Goal: Task Accomplishment & Management: Complete application form

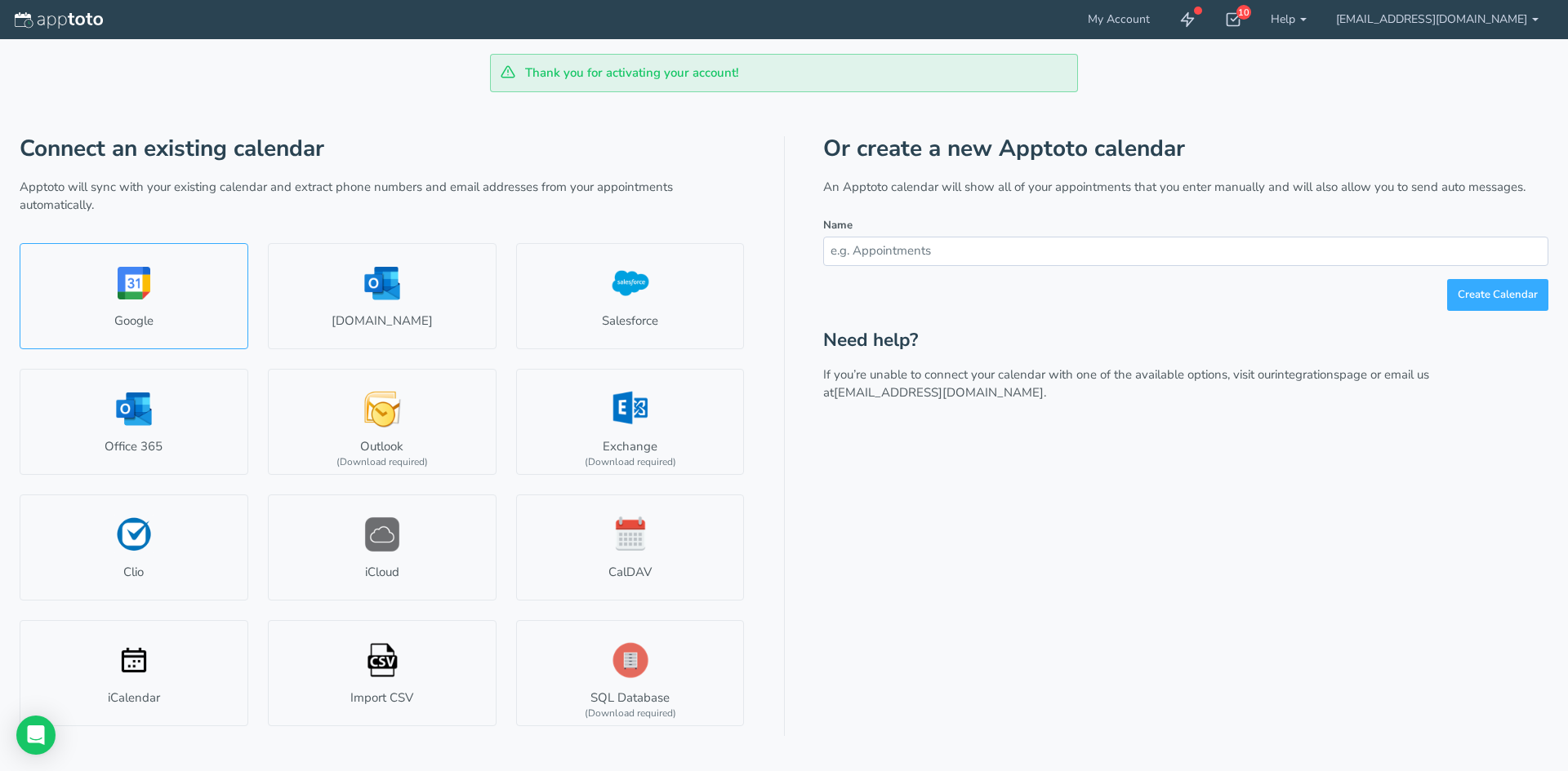
click at [203, 324] on link "Google" at bounding box center [134, 296] width 229 height 106
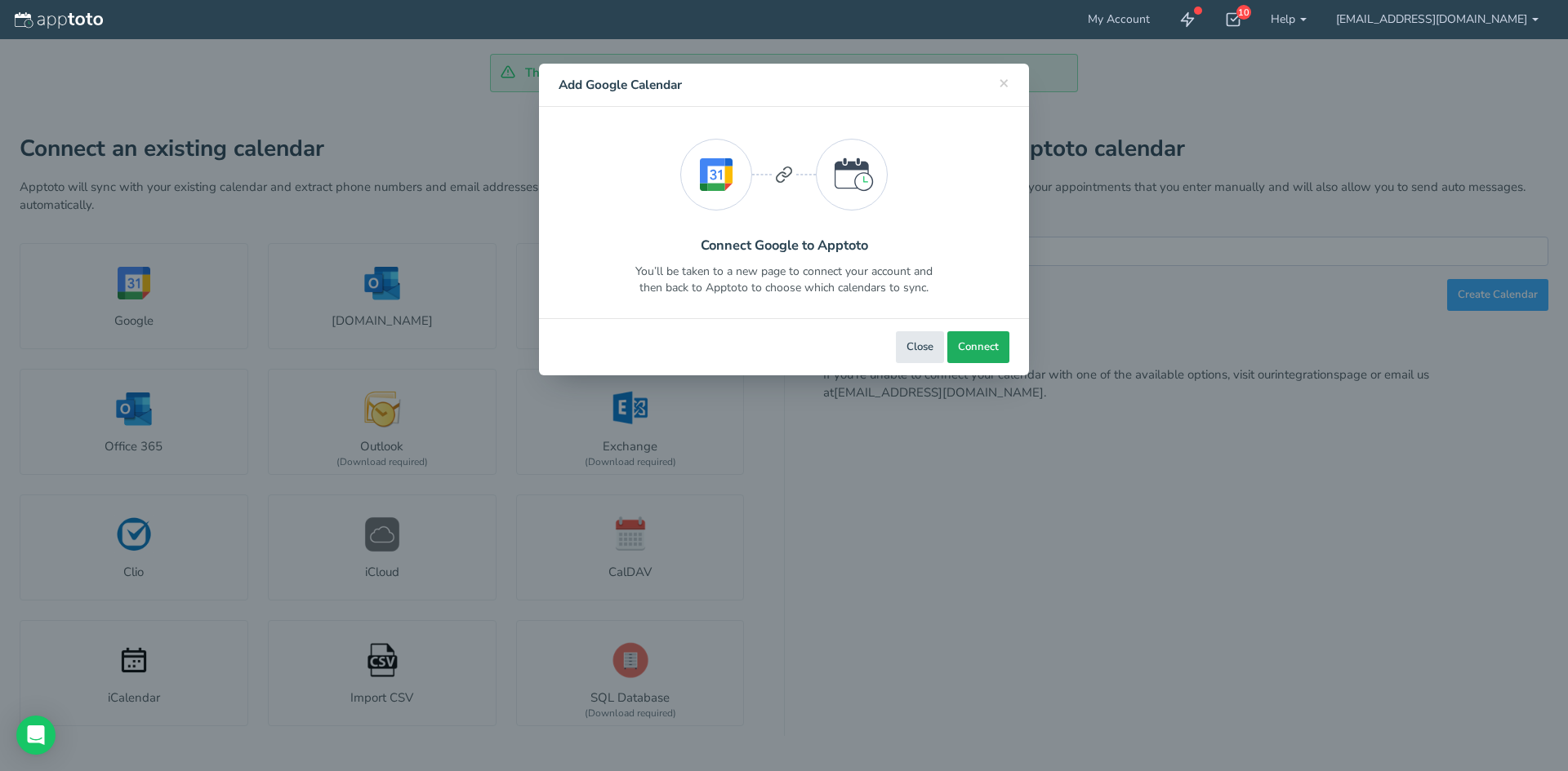
click at [983, 353] on span "Connect" at bounding box center [978, 347] width 41 height 15
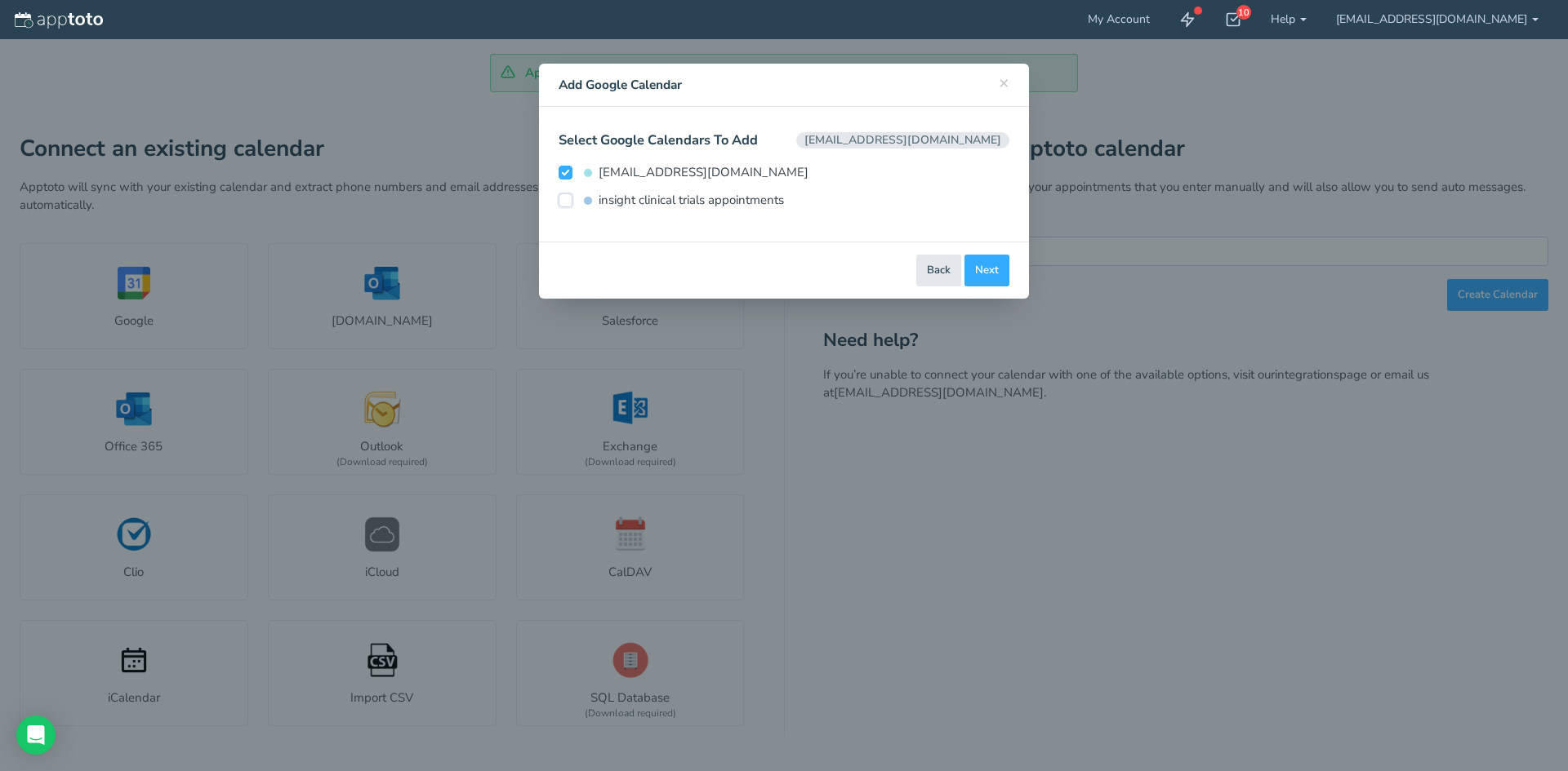
click at [561, 201] on input "insight clinical trials appointments" at bounding box center [565, 200] width 14 height 14
checkbox input "true"
click at [562, 173] on input "[EMAIL_ADDRESS][DOMAIN_NAME]" at bounding box center [565, 172] width 14 height 14
checkbox input "false"
type input "insight clinical trials appointments"
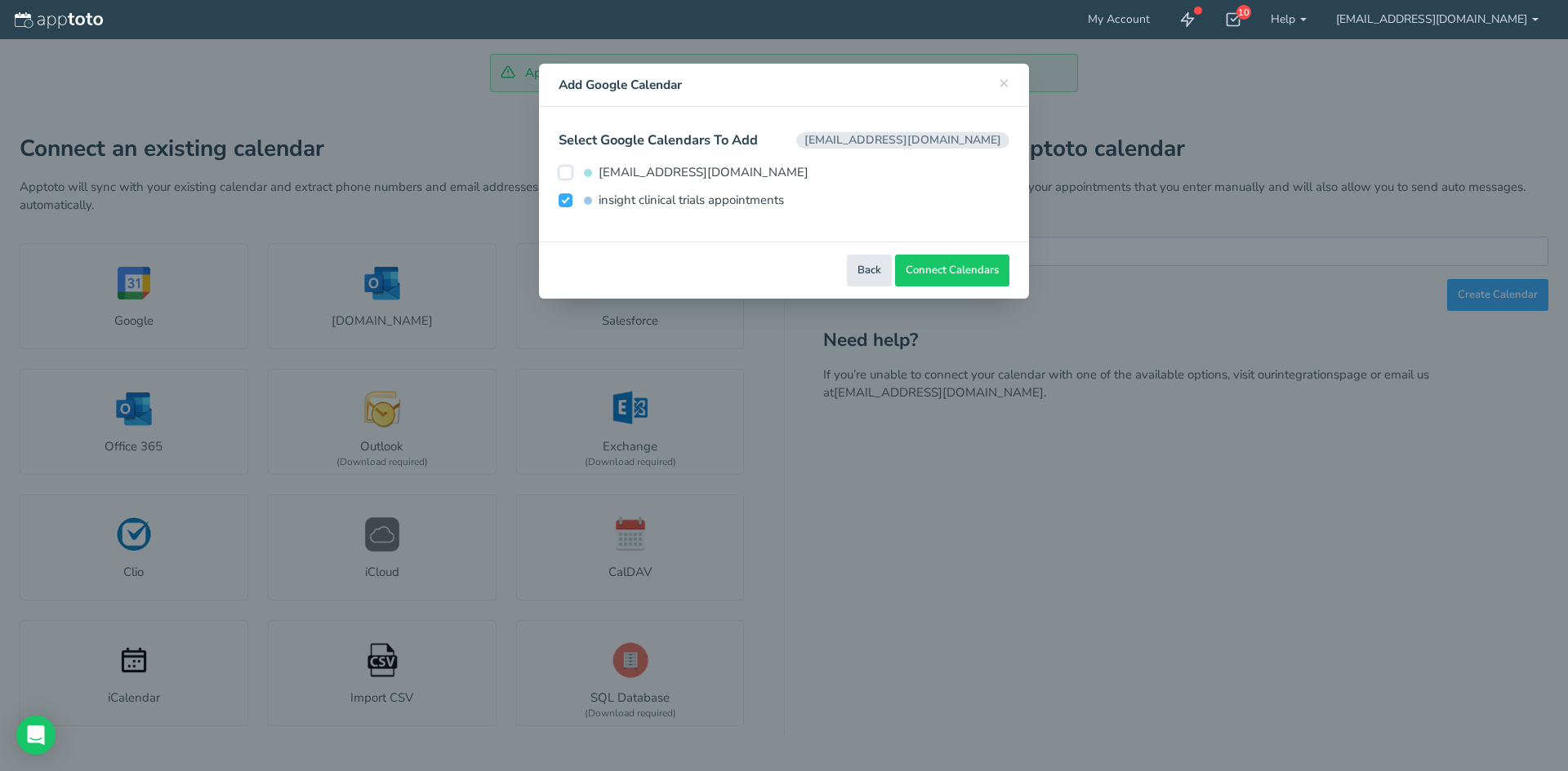
type input "#9fc6e7"
click at [1005, 271] on button "Next" at bounding box center [987, 270] width 45 height 32
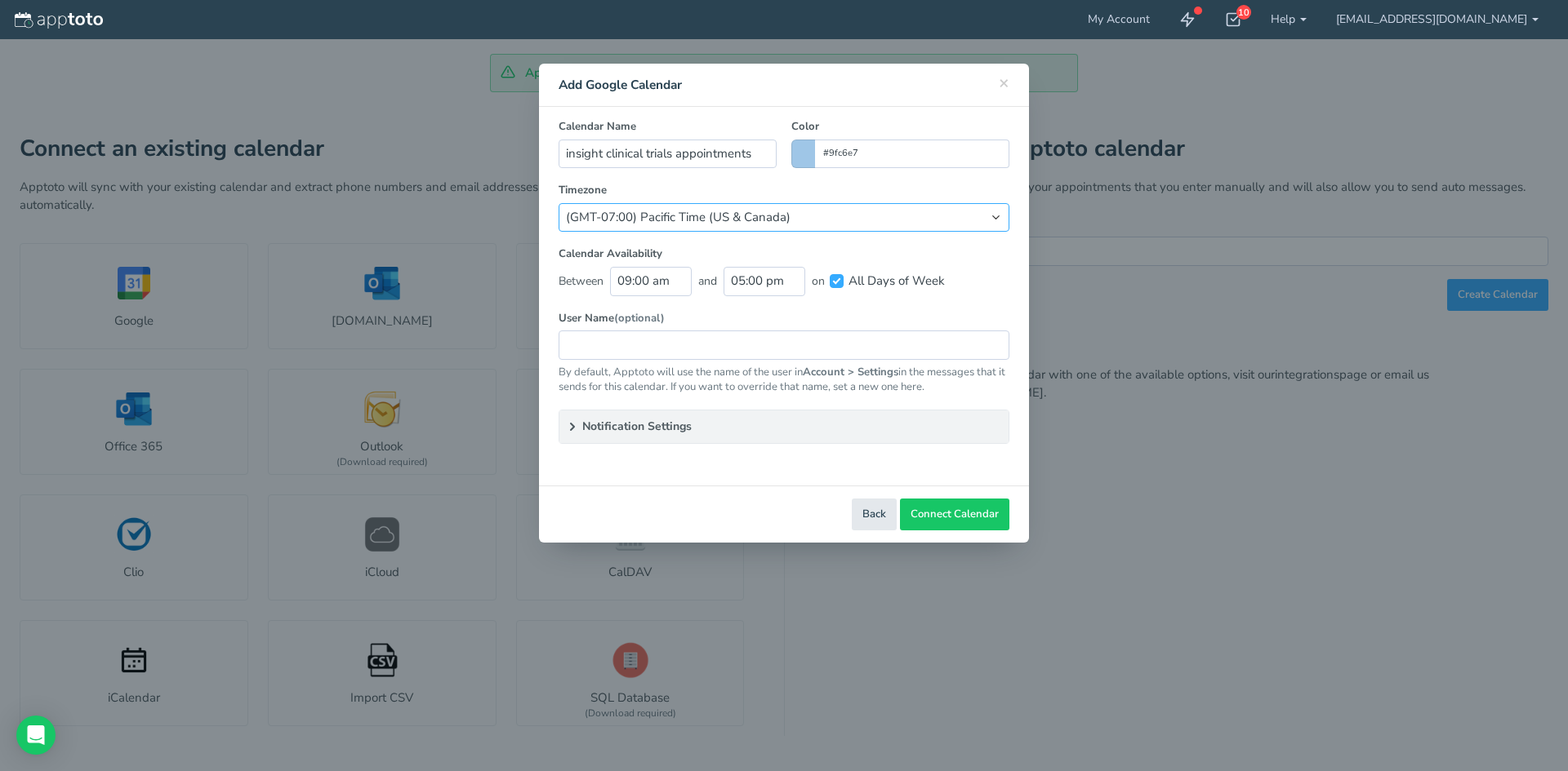
click at [758, 215] on select "(Default) America/Los_Angeles (GMT-10:00) Hawaii (GMT-08:00) Alaska (GMT-07:00)…" at bounding box center [784, 218] width 450 height 29
select select "string:America/New_York"
click at [559, 203] on select "(Default) America/Los_Angeles (GMT-10:00) Hawaii (GMT-08:00) Alaska (GMT-07:00)…" at bounding box center [784, 218] width 450 height 29
click at [658, 349] on input "text" at bounding box center [784, 345] width 450 height 29
type input "Insight Clinical Trial Team"
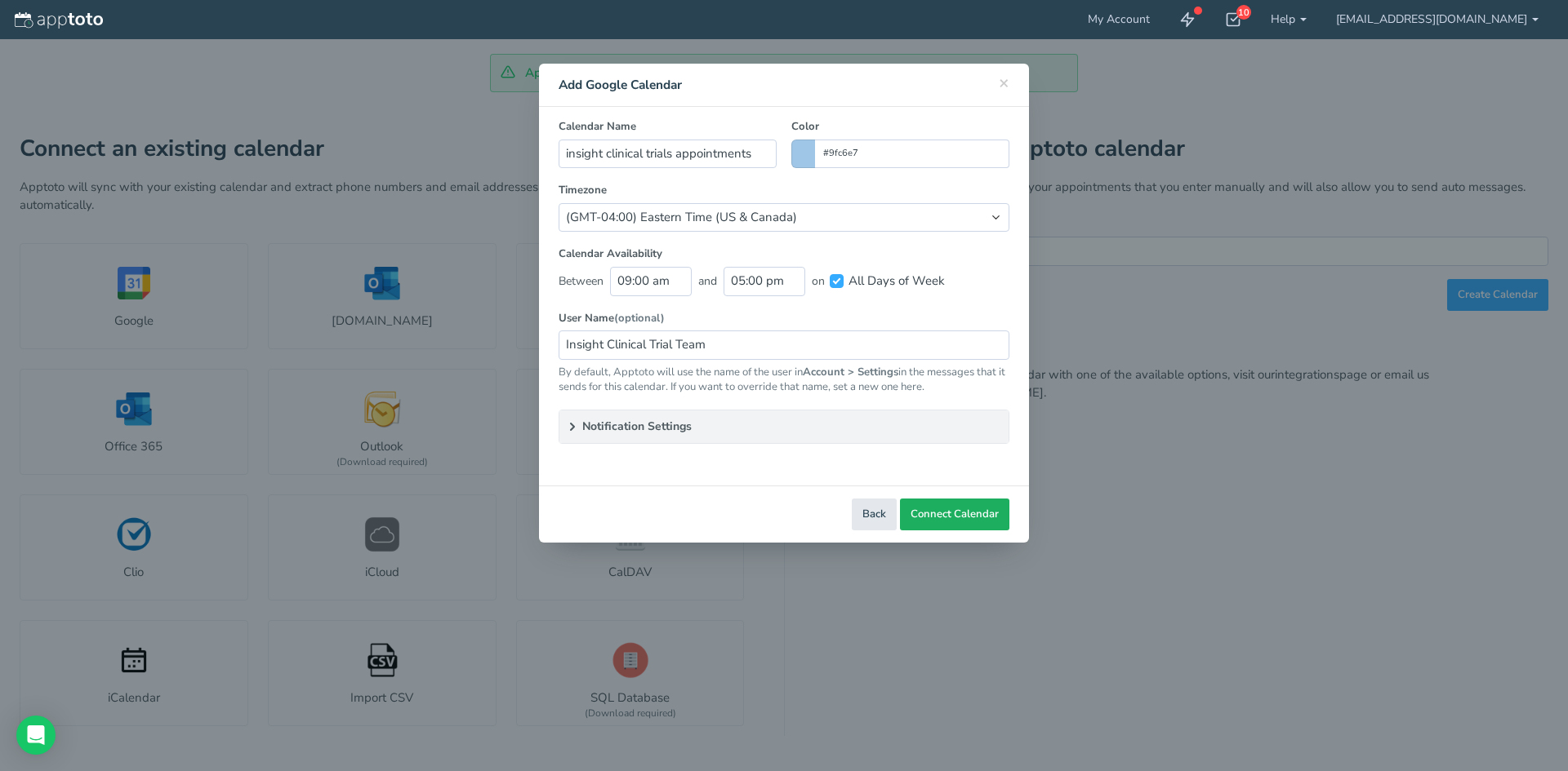
click at [932, 511] on span "Connect Calendar" at bounding box center [955, 514] width 89 height 15
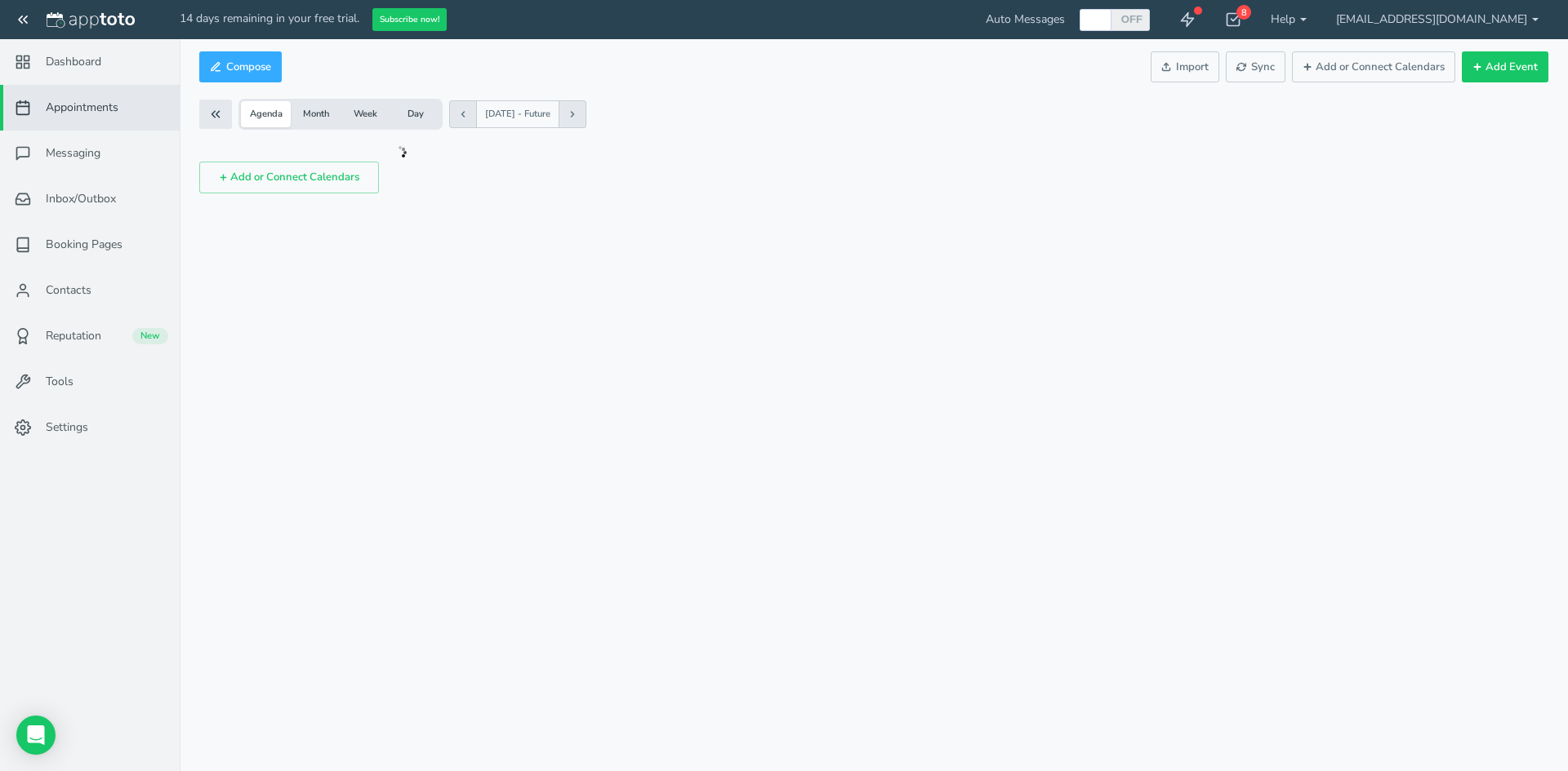
checkbox input "true"
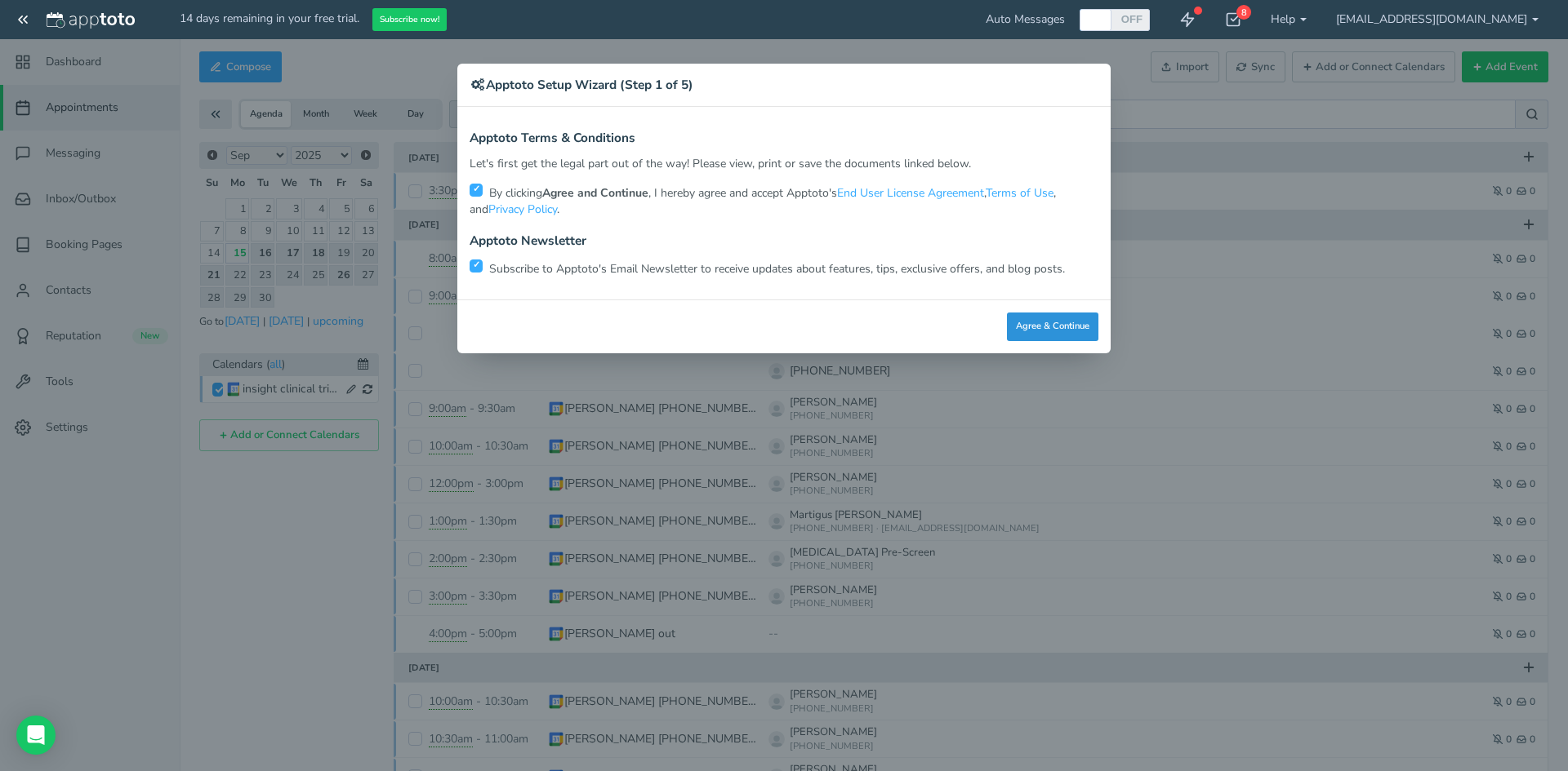
click at [1053, 327] on button "Agree & Continue" at bounding box center [1052, 327] width 91 height 29
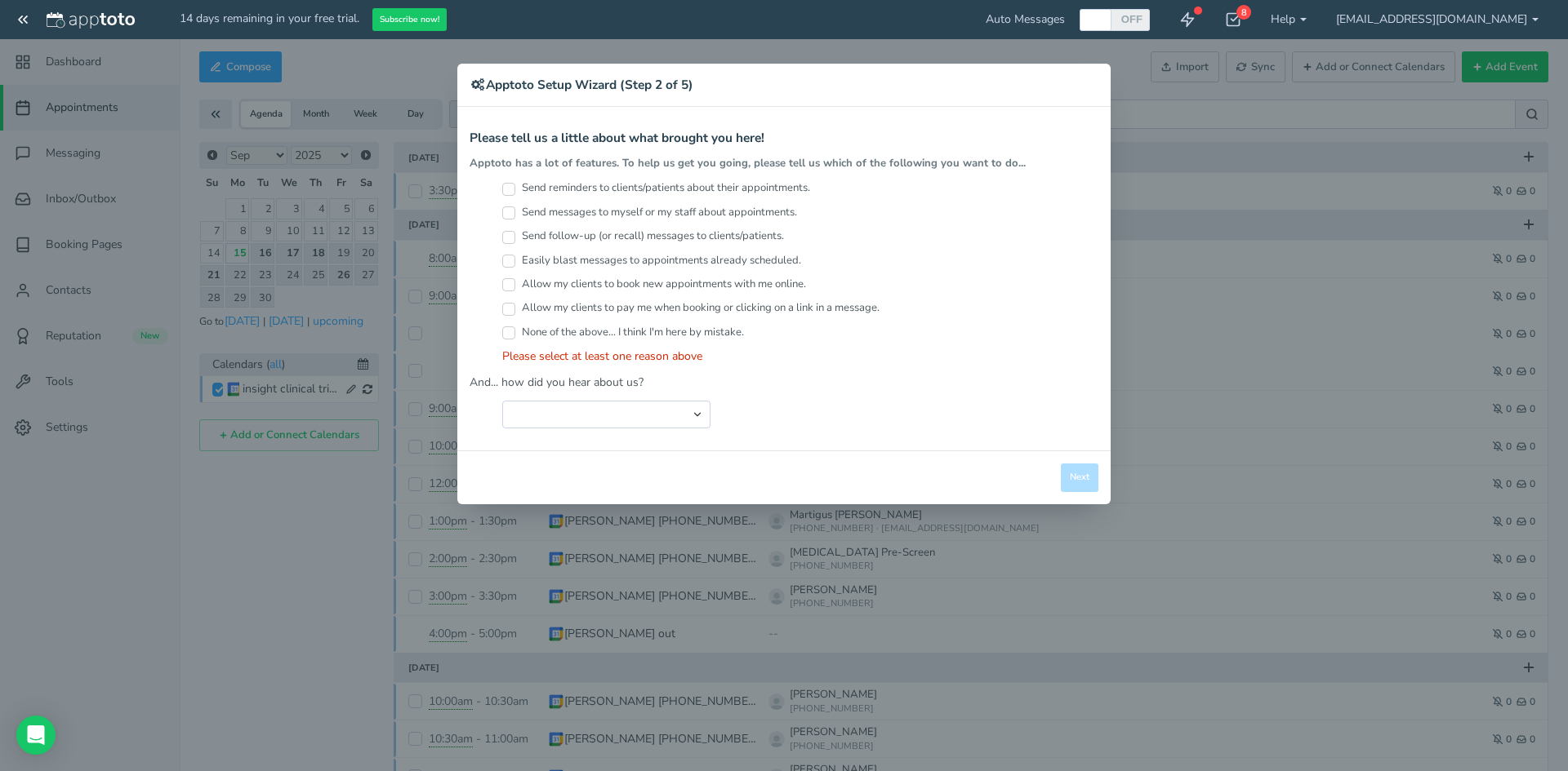
click at [504, 192] on input "Send reminders to clients/patients about their appointments." at bounding box center [508, 189] width 13 height 13
checkbox input "true"
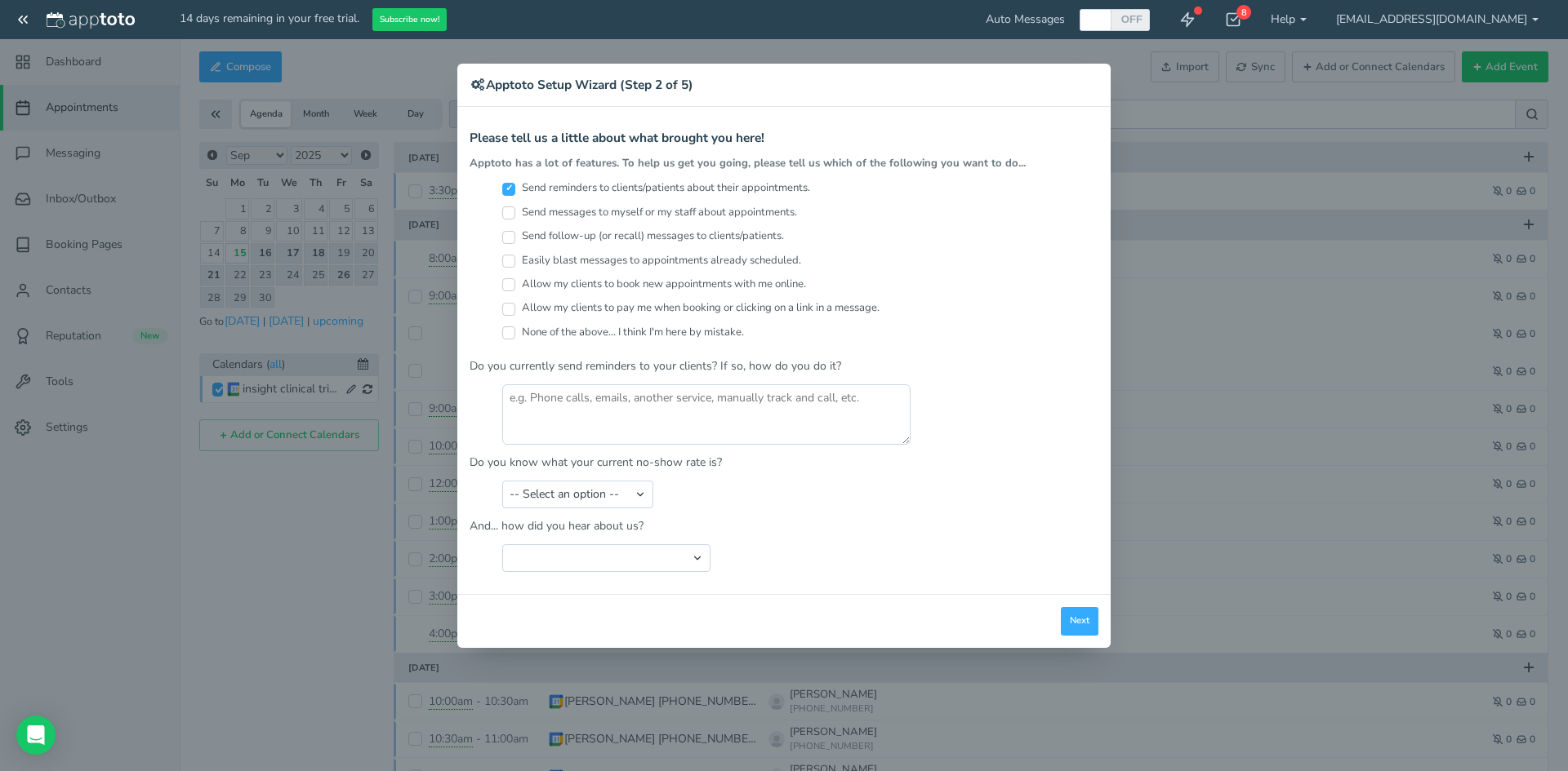
click at [508, 238] on input "Send follow-up (or recall) messages to clients/patients." at bounding box center [508, 238] width 13 height 13
checkbox input "true"
click at [509, 261] on input "Easily blast messages to appointments already scheduled." at bounding box center [508, 261] width 13 height 13
checkbox input "true"
click at [1072, 628] on button "Next" at bounding box center [1080, 622] width 38 height 29
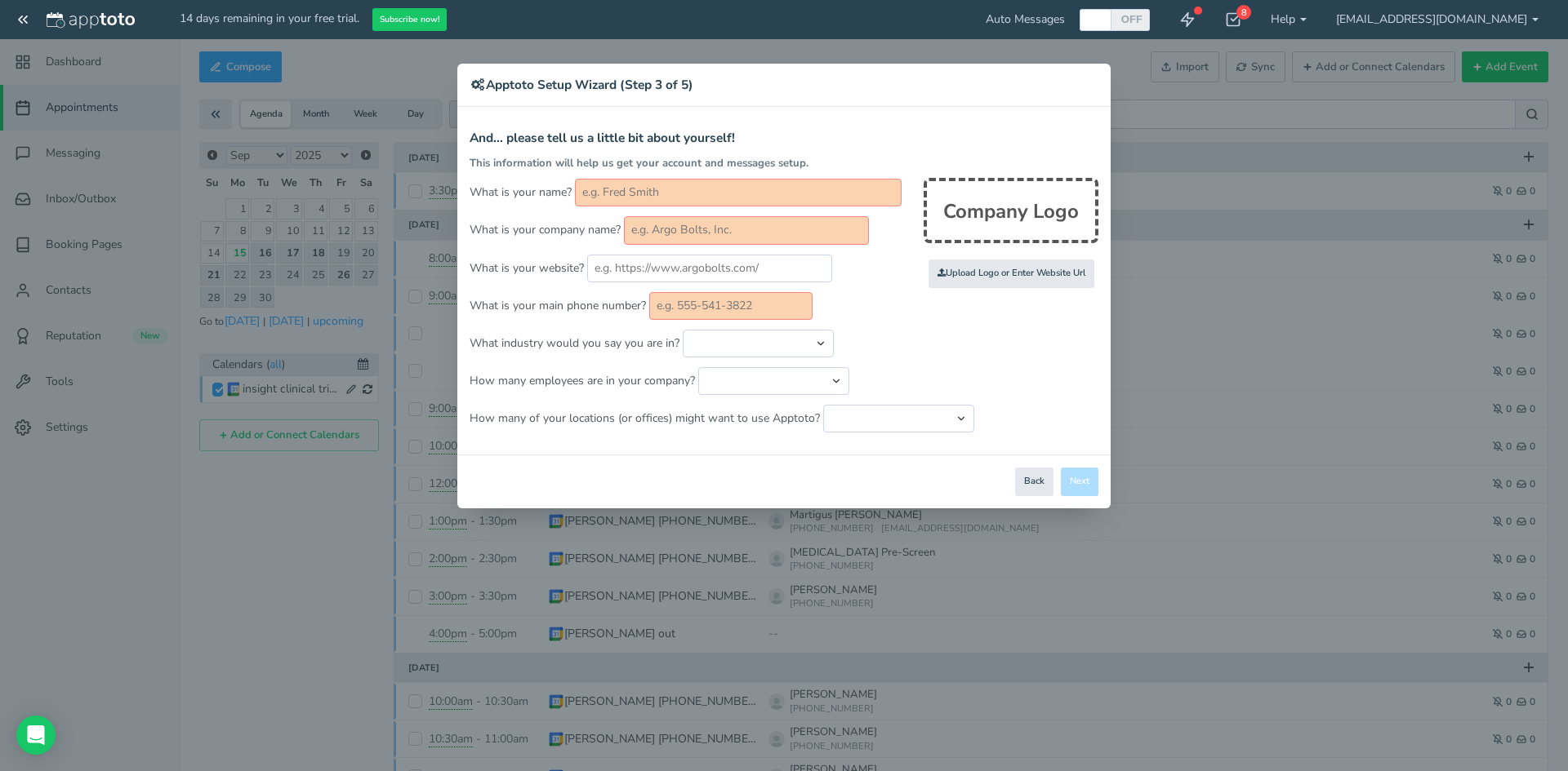
click at [644, 184] on input "text" at bounding box center [738, 193] width 326 height 28
type input "Ben"
click at [661, 230] on input "text" at bounding box center [746, 230] width 245 height 28
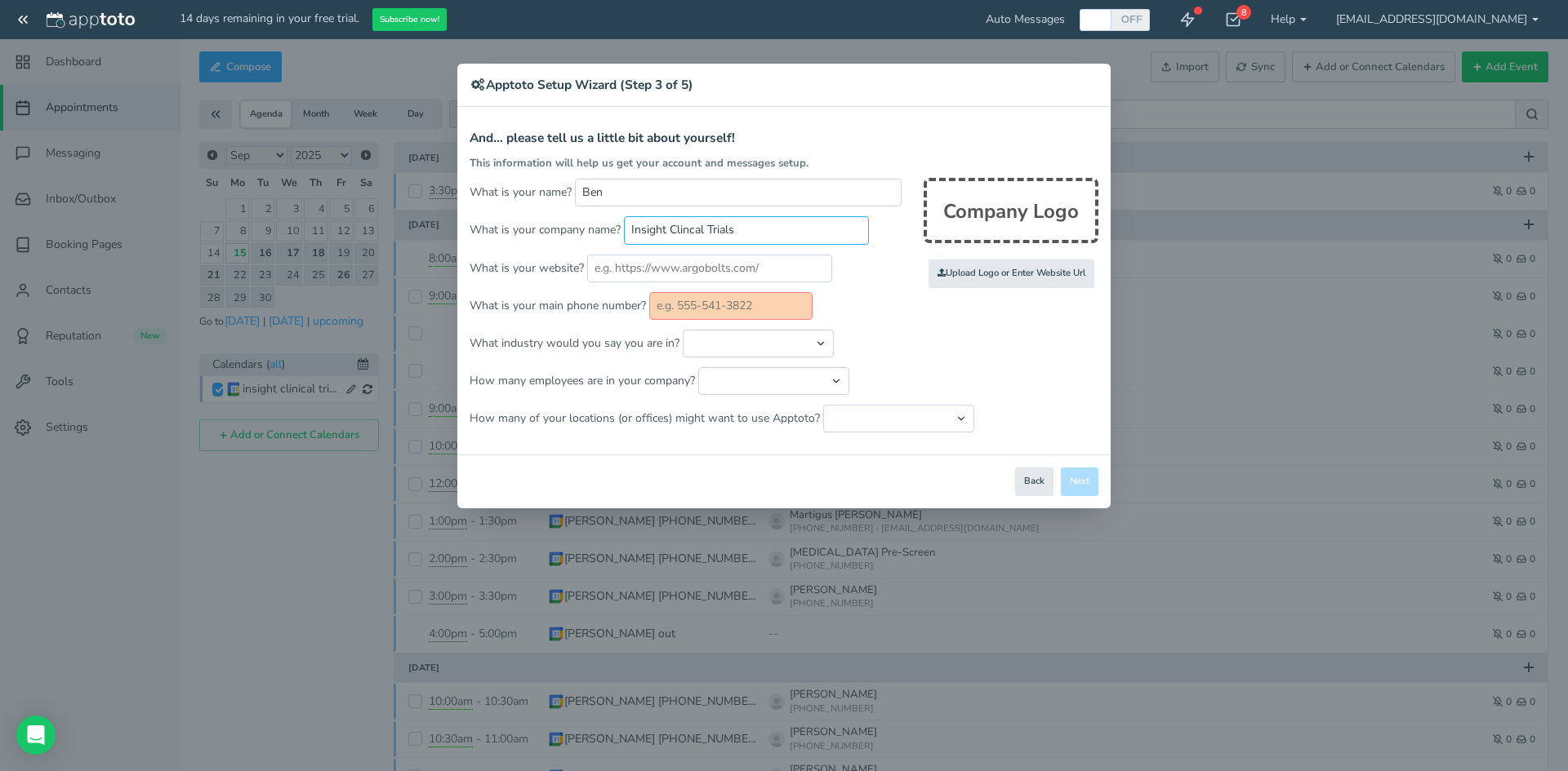
click at [690, 230] on input "Insight Clincal Trials" at bounding box center [746, 230] width 245 height 28
type input "Insight Clinical Trials"
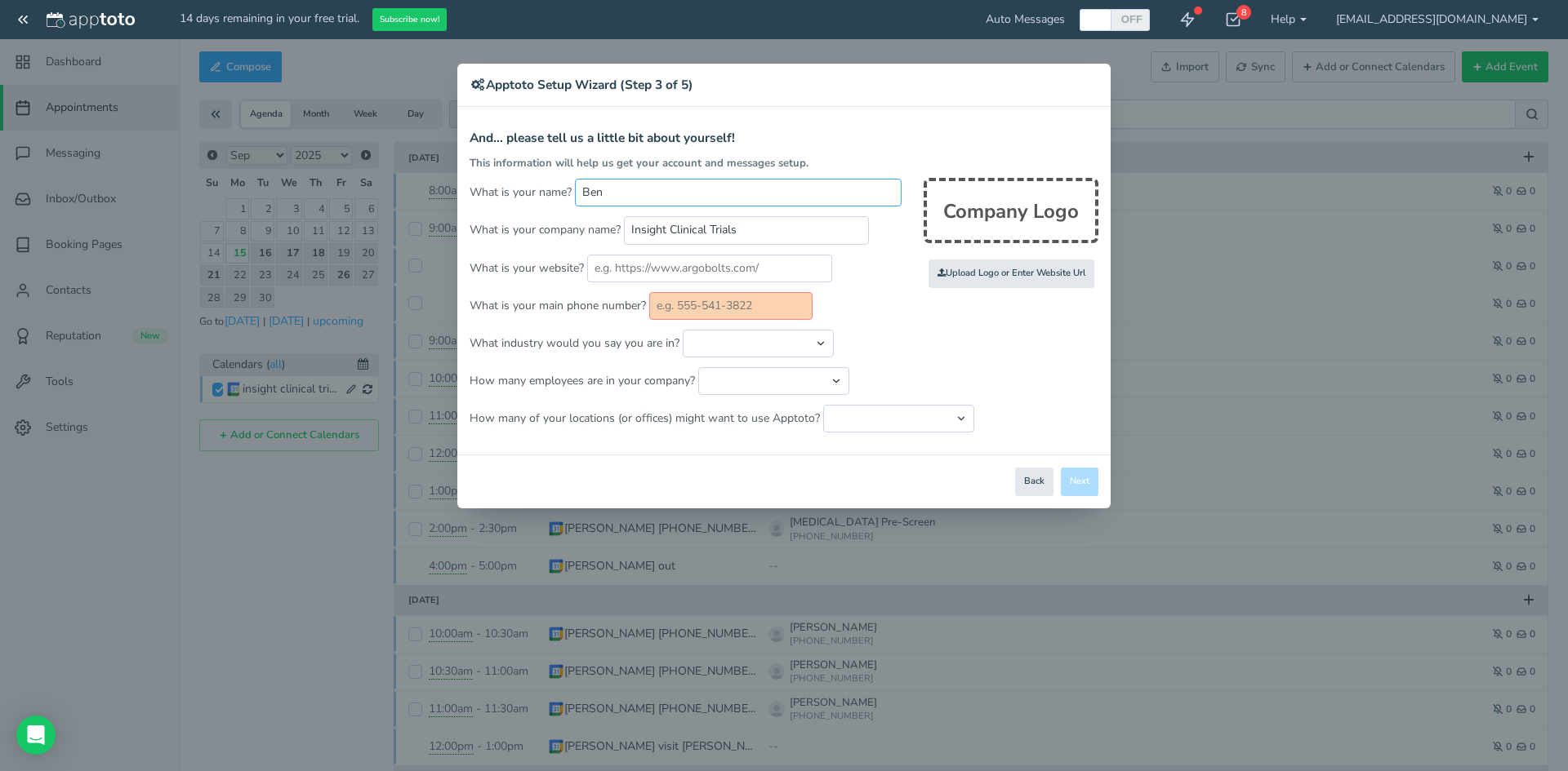
drag, startPoint x: 660, startPoint y: 188, endPoint x: 575, endPoint y: 180, distance: 85.4
click at [575, 180] on input "Ben" at bounding box center [738, 193] width 326 height 28
click at [701, 222] on input "Insight Clinical Trials" at bounding box center [746, 230] width 245 height 28
drag, startPoint x: 756, startPoint y: 229, endPoint x: 600, endPoint y: 213, distance: 156.8
click at [600, 213] on form "And... please tell us a little bit about yourself! This information will help u…" at bounding box center [783, 281] width 628 height 301
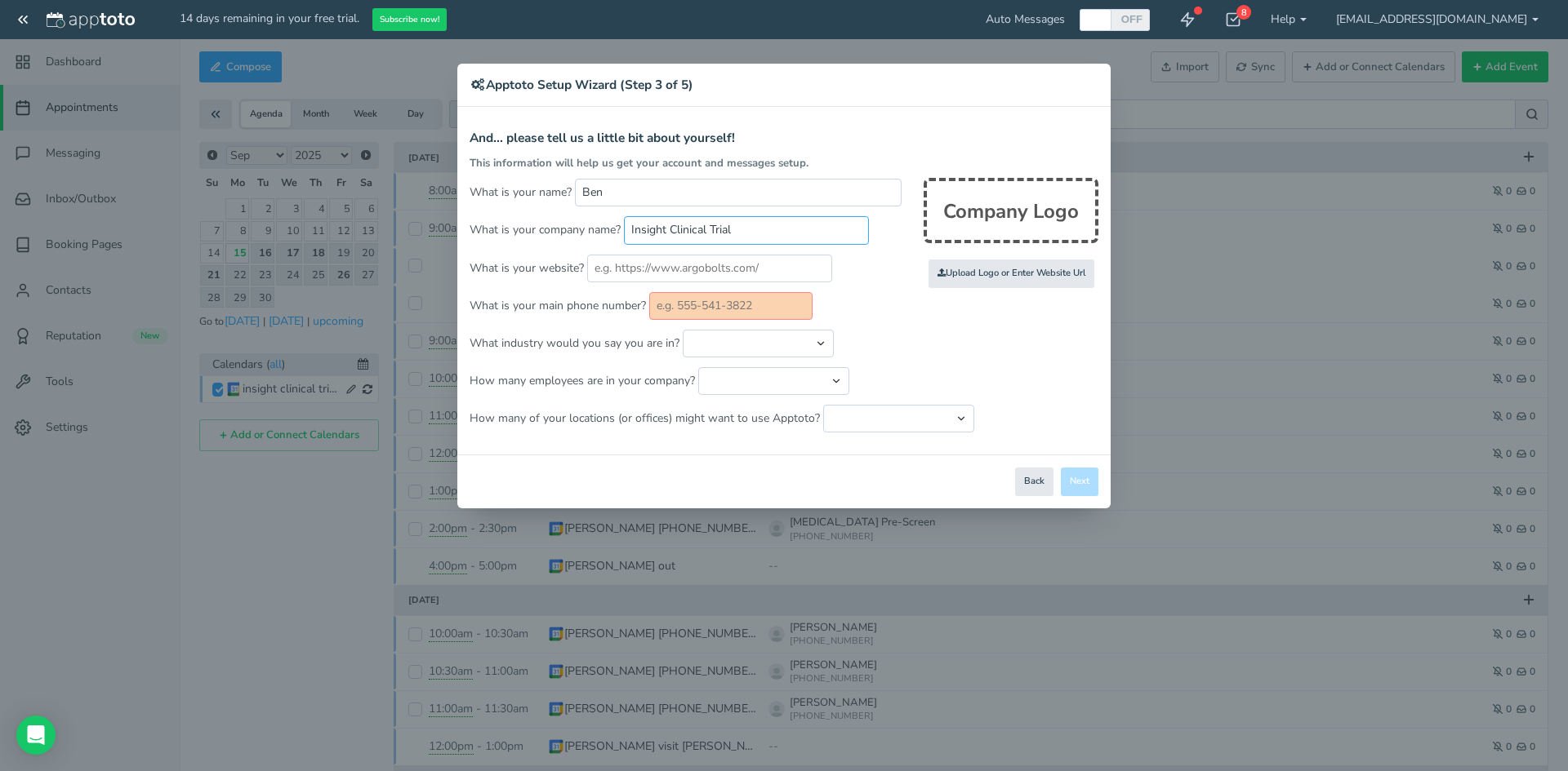
type input "Insight Clinical Trials"
click at [634, 267] on input "text" at bounding box center [709, 268] width 245 height 28
paste input "https://www.insightclinicaltrials.com/"
type input "https://www.insightclinicaltrials.com/"
click at [729, 314] on input "text" at bounding box center [731, 306] width 164 height 28
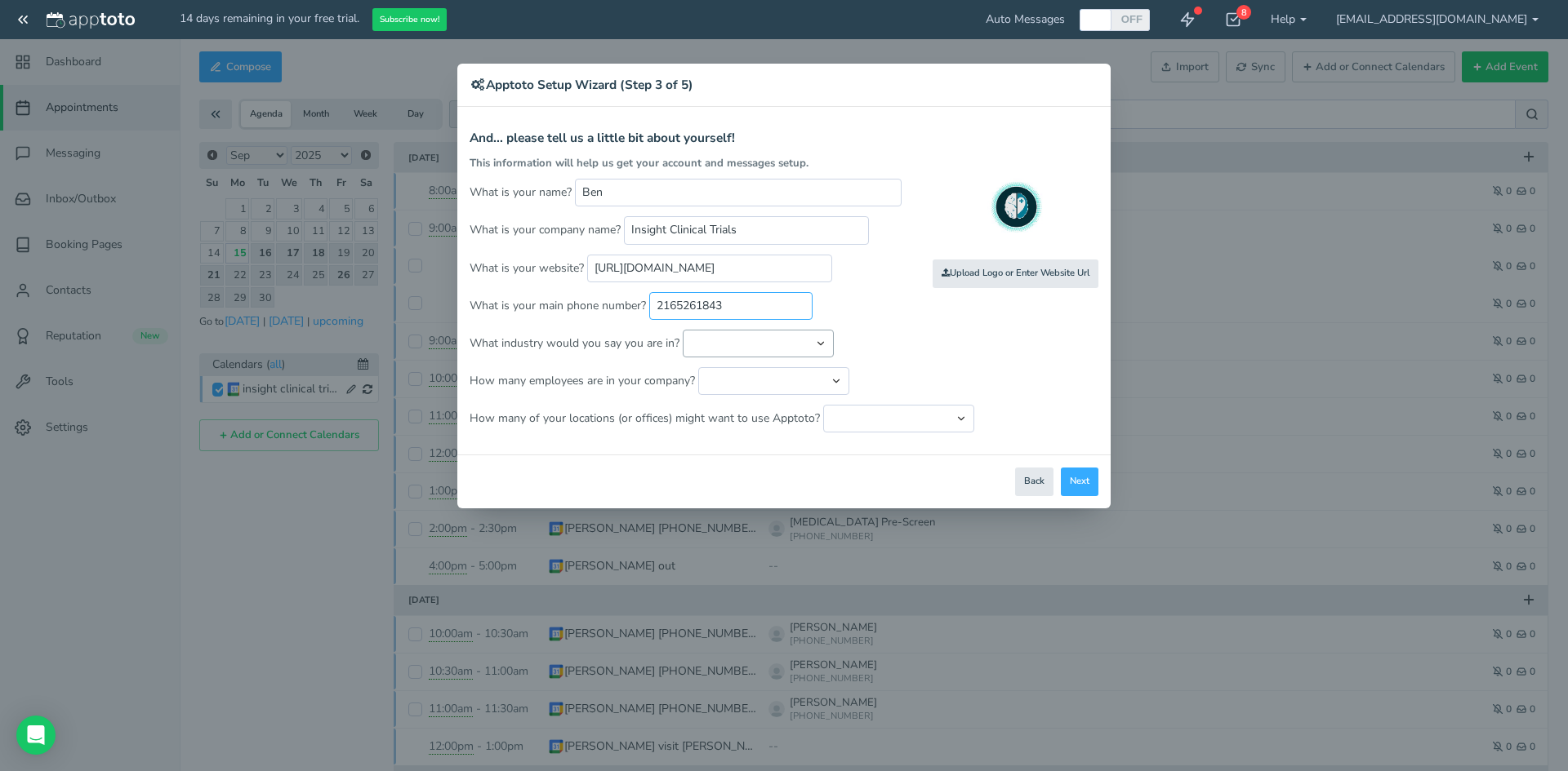
type input "2165261843"
click at [732, 335] on select "Automotive Cleaning Services Consulting Education - Classroom Education - Admis…" at bounding box center [758, 343] width 151 height 28
click at [730, 343] on select "Automotive Cleaning Services Consulting Education - Classroom Education - Admis…" at bounding box center [758, 343] width 151 height 28
select select "string:Healthcare - Research"
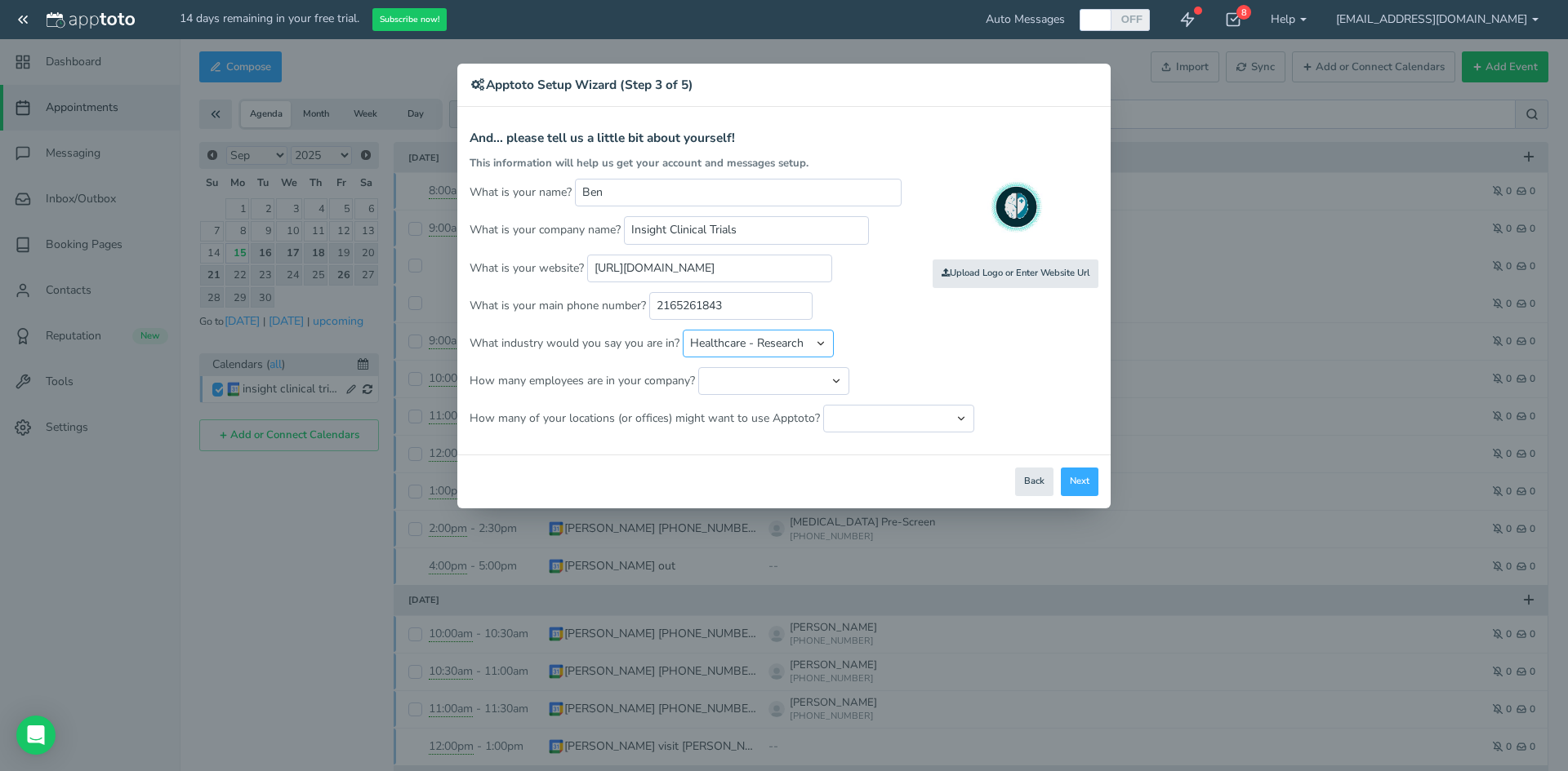
click at [683, 330] on select "Automotive Cleaning Services Consulting Education - Classroom Education - Admis…" at bounding box center [758, 343] width 151 height 28
click at [747, 387] on select "Just me 1 to 5 6 to 10 11 to 25 26 to 50 51 to 100 101 to 500 501 to 1000 More …" at bounding box center [773, 381] width 151 height 28
select select "string:1..5"
click at [698, 367] on select "Just me 1 to 5 6 to 10 11 to 25 26 to 50 51 to 100 101 to 500 501 to 1000 More …" at bounding box center [773, 381] width 151 height 28
click at [884, 417] on select "Just one location 2 3 4 5 6 to 10 11 to 25 26 to 50 More than 50" at bounding box center [898, 418] width 151 height 28
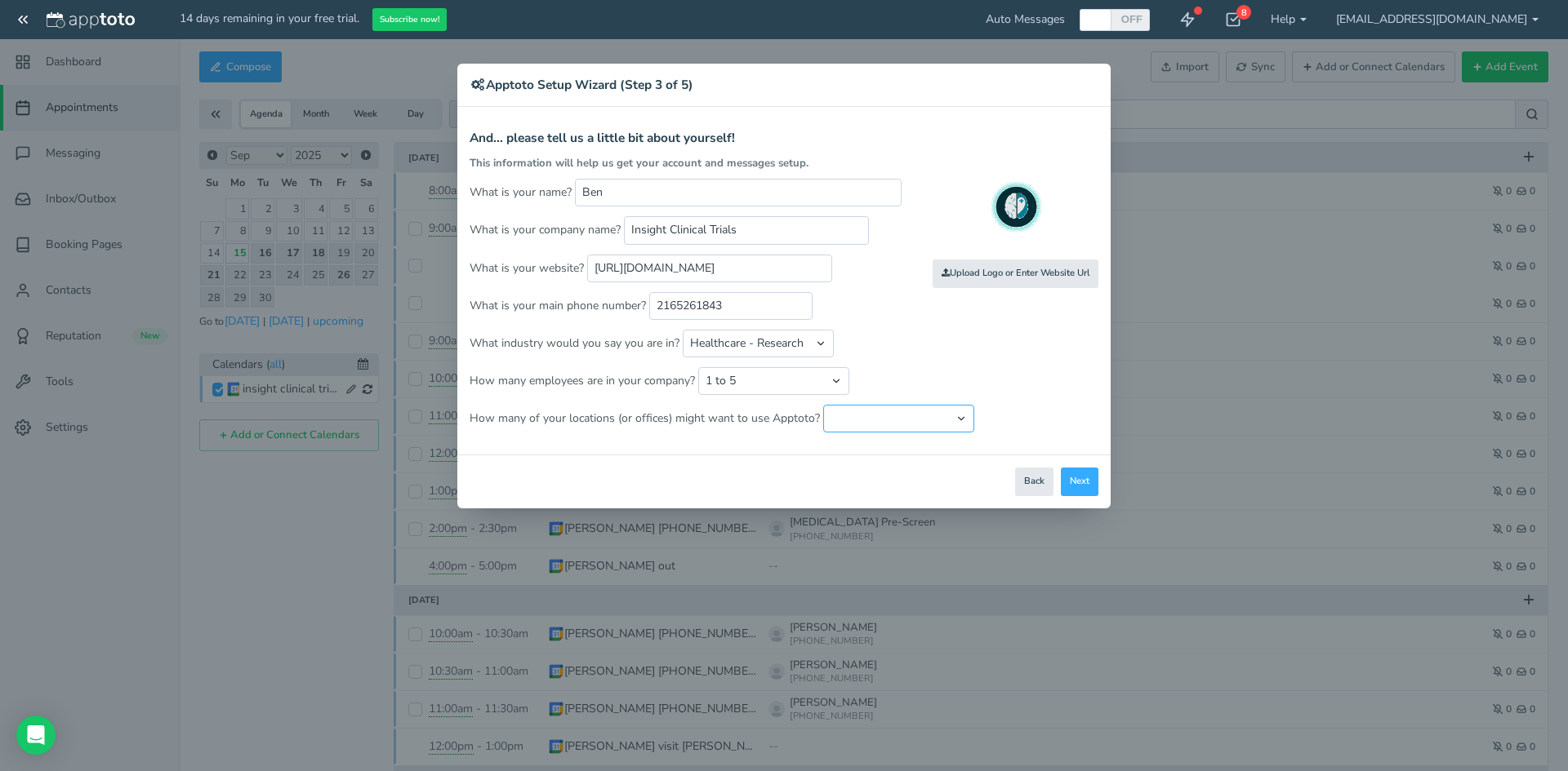
select select "string:1"
click at [823, 405] on select "Just one location 2 3 4 5 6 to 10 11 to 25 26 to 50 More than 50" at bounding box center [898, 418] width 151 height 28
click at [1069, 482] on button "Next" at bounding box center [1080, 482] width 38 height 29
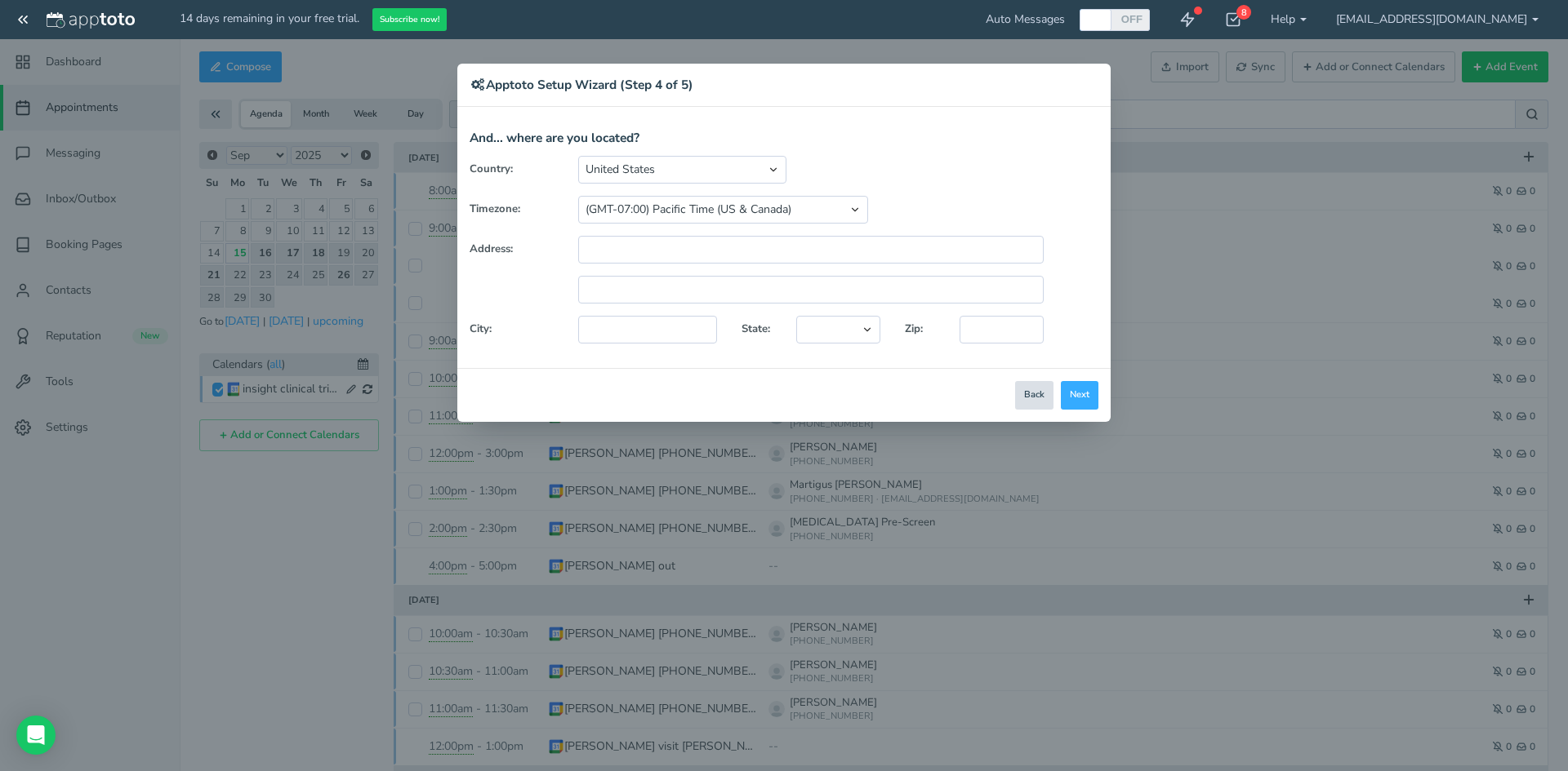
click at [1031, 387] on button "Back" at bounding box center [1034, 396] width 38 height 29
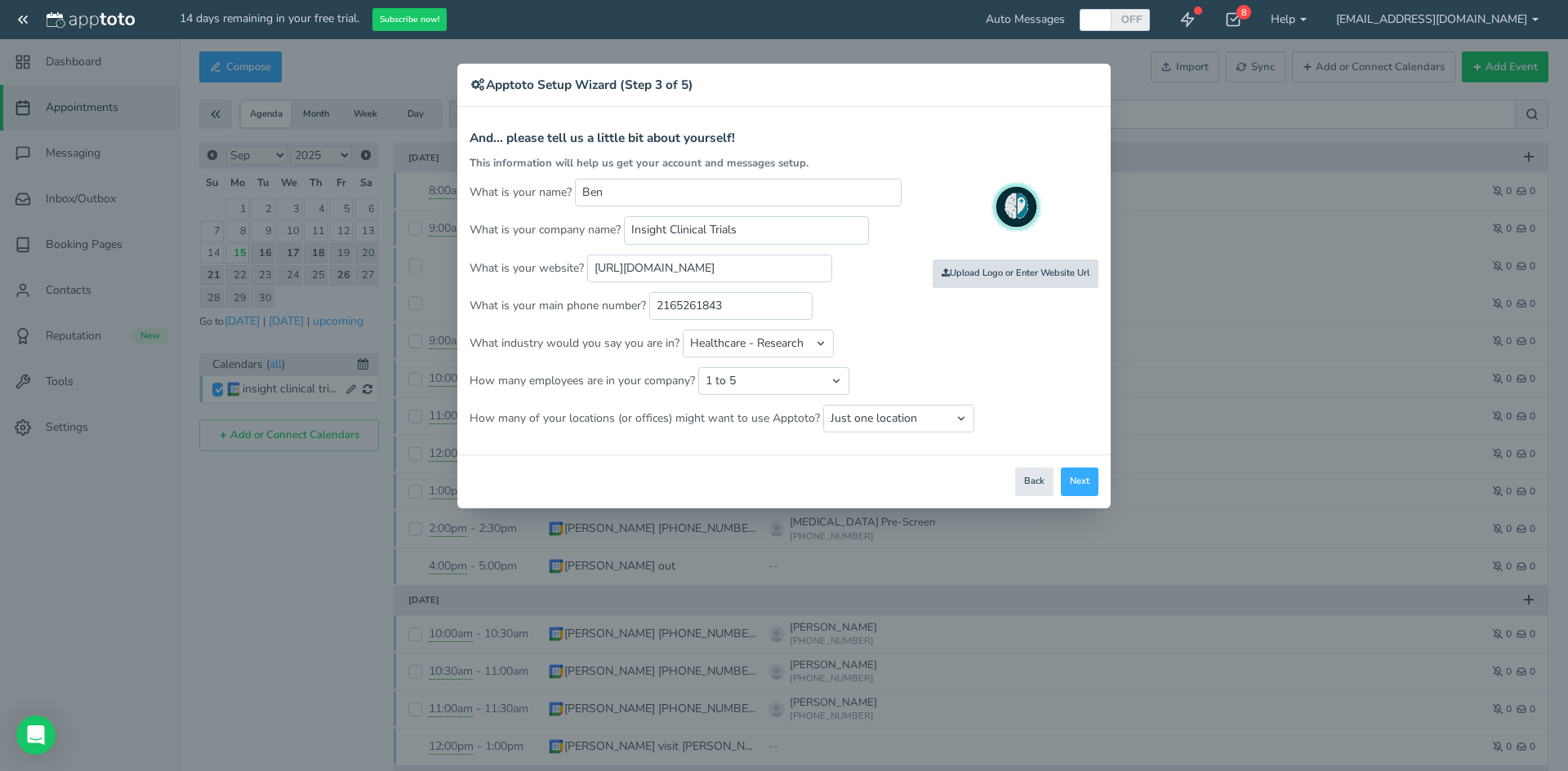
click at [1001, 267] on input "file" at bounding box center [657, 274] width 1554 height 113
type input "C:\fakepath\images.png"
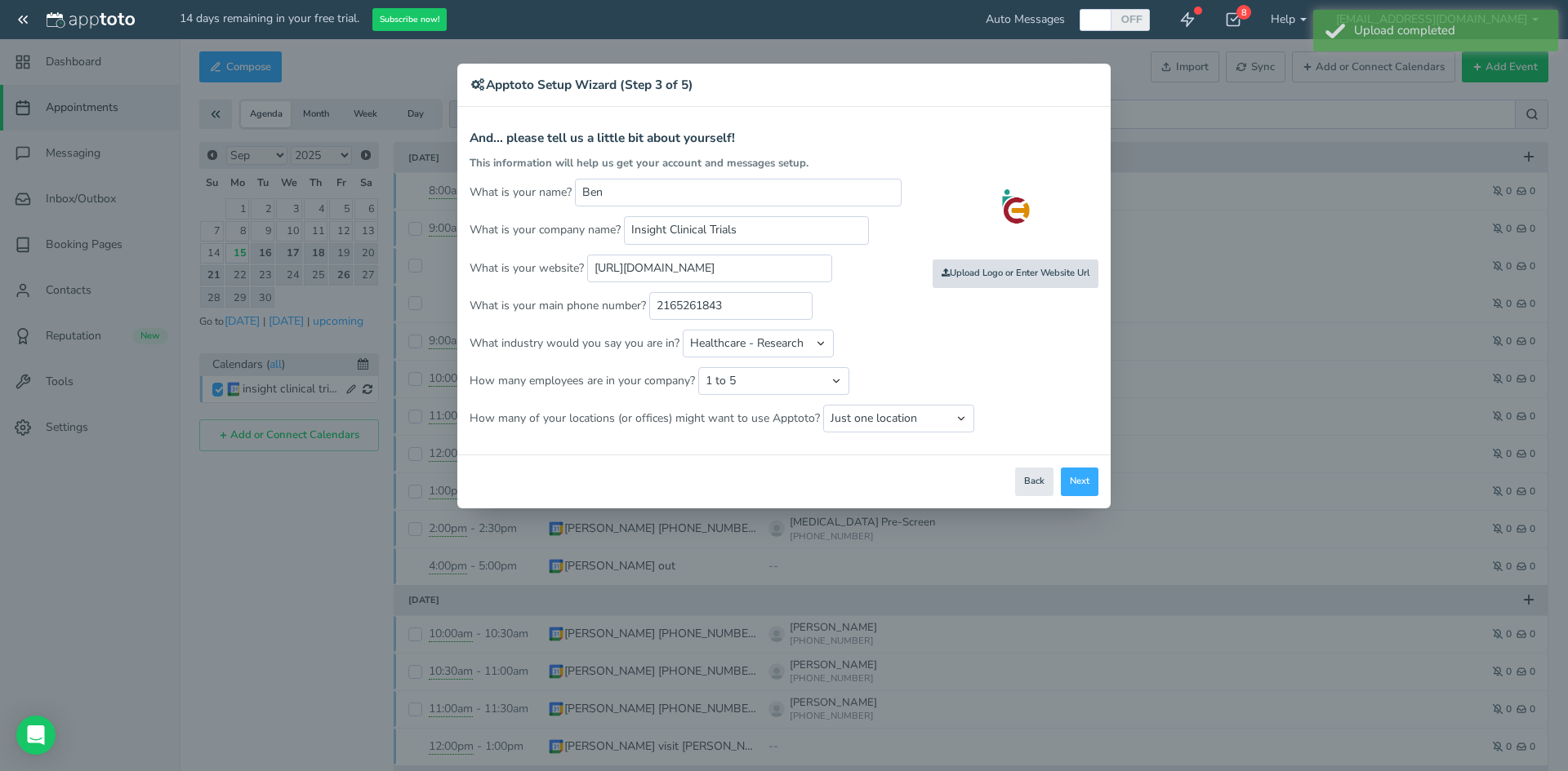
click at [983, 280] on input "file" at bounding box center [657, 274] width 1554 height 113
click at [1076, 474] on button "Next" at bounding box center [1080, 482] width 38 height 29
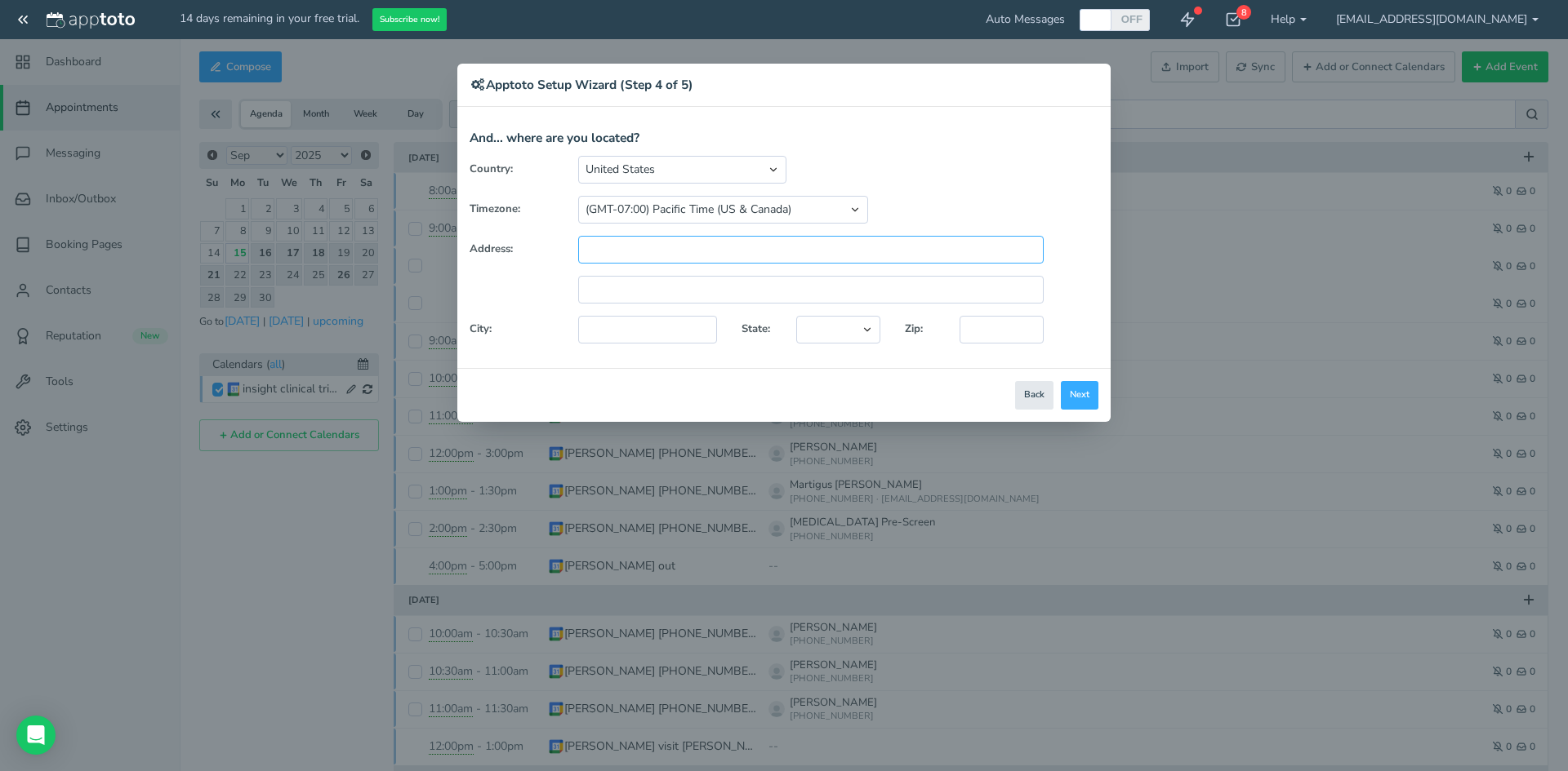
click at [702, 257] on input "text" at bounding box center [810, 249] width 466 height 28
paste input "4801 Acorn Dr, Independence, OH 44131"
type input "4801 Acorn Dr, Independence, OH 44131"
click at [685, 285] on input "text" at bounding box center [810, 289] width 466 height 28
paste input "4801 Acorn Dr, Independence, OH 44131"
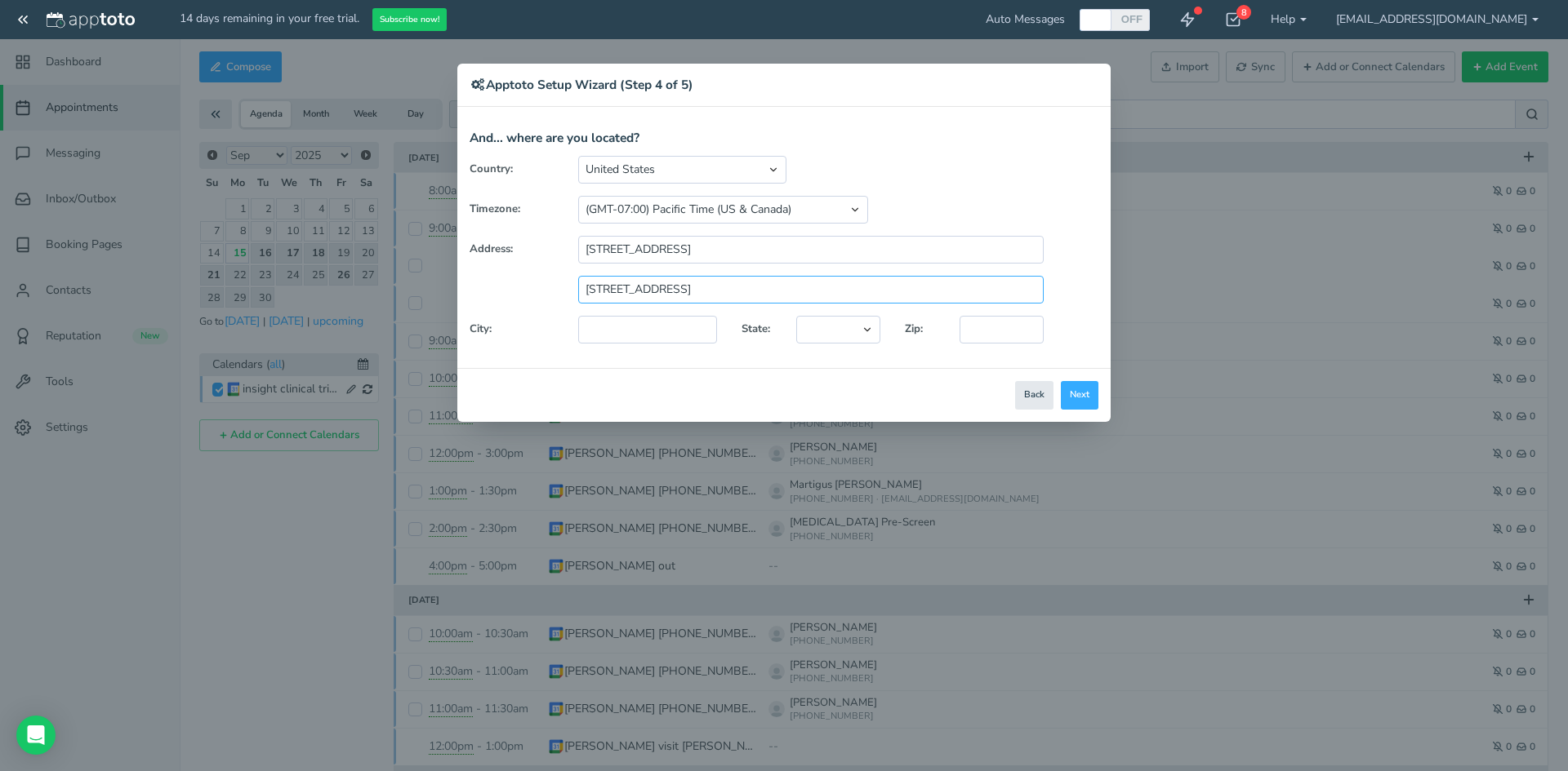
drag, startPoint x: 667, startPoint y: 289, endPoint x: 546, endPoint y: 289, distance: 121.0
click at [546, 289] on div "4801 Acorn Dr, Independence, OH 44131" at bounding box center [784, 289] width 653 height 28
drag, startPoint x: 782, startPoint y: 296, endPoint x: 658, endPoint y: 291, distance: 124.1
click at [658, 291] on input "Independence, OH 44131" at bounding box center [810, 289] width 466 height 28
type input "Independence, OH 44131"
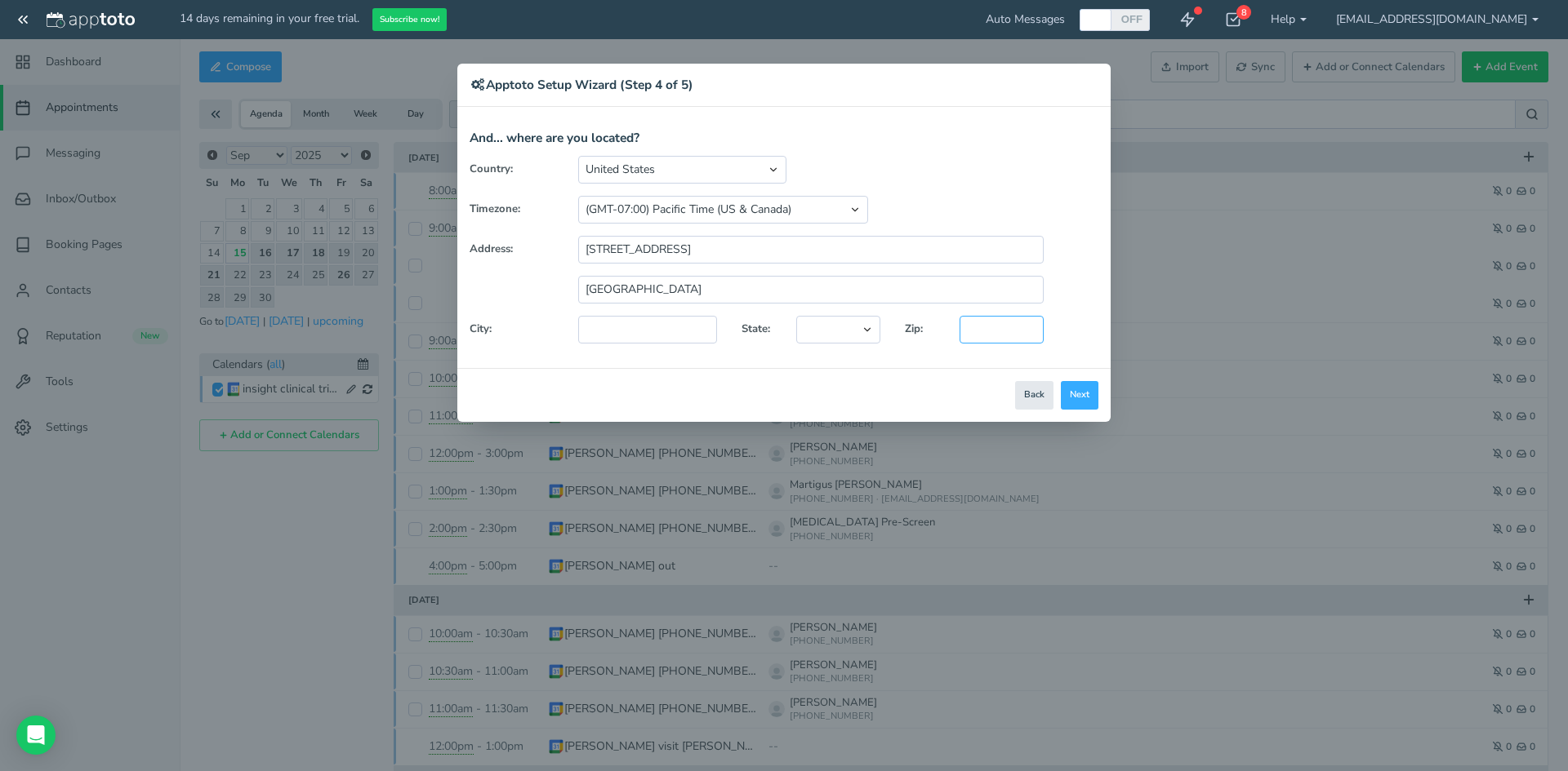
click at [971, 330] on input "text" at bounding box center [1001, 329] width 84 height 28
type input "44131"
click at [871, 334] on select "Alaska Alabama Arkansas Arizona California Colorado Connecticut District of Col…" at bounding box center [837, 329] width 84 height 28
select select "string:OH"
click at [796, 315] on select "Alaska Alabama Arkansas Arizona California Colorado Connecticut District of Col…" at bounding box center [837, 329] width 84 height 28
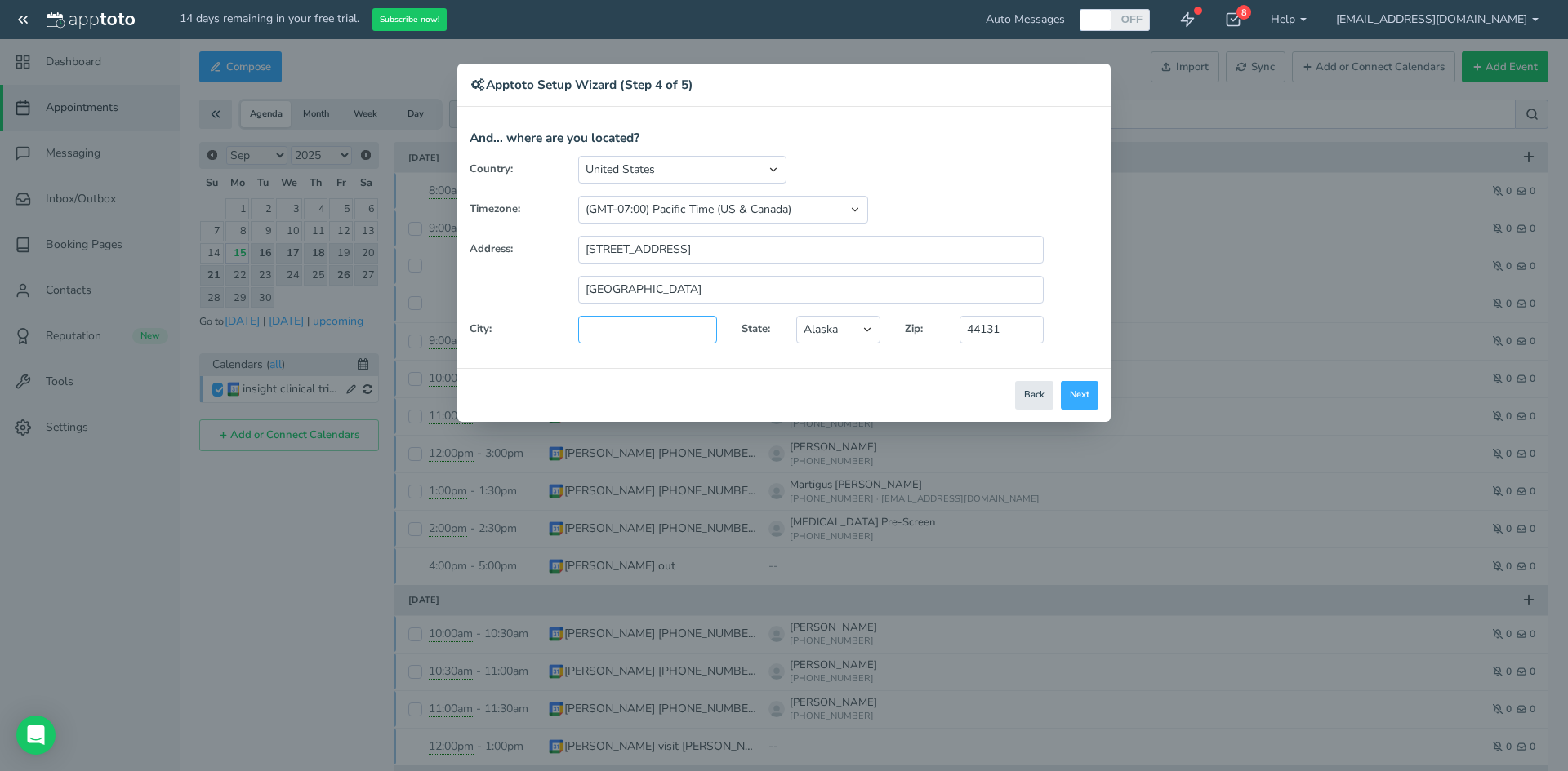
click at [639, 334] on input "text" at bounding box center [647, 329] width 138 height 28
type input "Independence"
drag, startPoint x: 733, startPoint y: 287, endPoint x: 455, endPoint y: 307, distance: 278.7
click at [455, 307] on div "× Apptoto Setup Wizard (Step 4 of 5) Apptoto Terms & Conditions Let's first get…" at bounding box center [784, 385] width 1568 height 771
drag, startPoint x: 828, startPoint y: 248, endPoint x: 664, endPoint y: 250, distance: 164.0
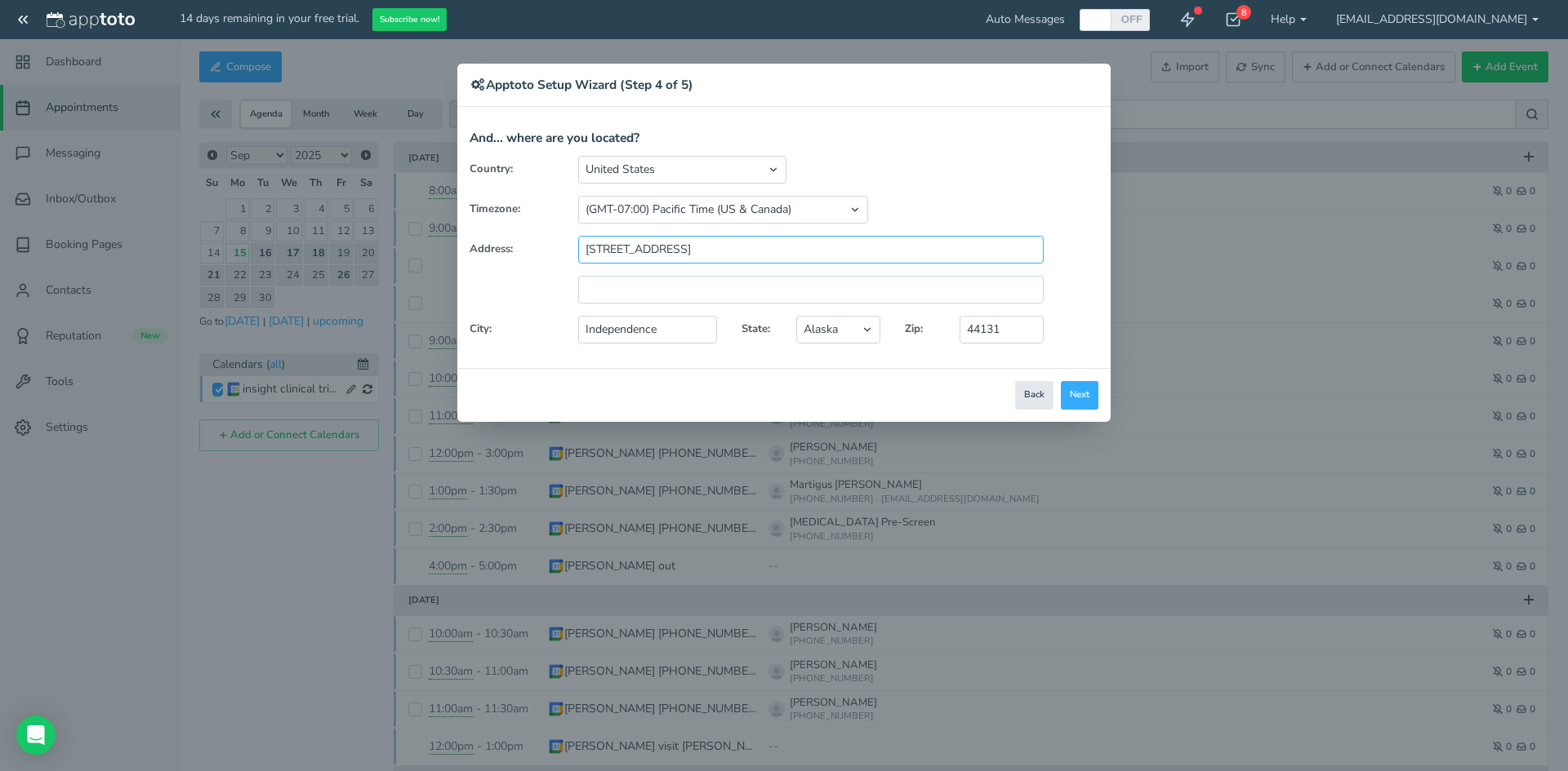
click at [664, 250] on input "4801 Acorn Dr, Independence, OH 44131" at bounding box center [810, 249] width 466 height 28
type input "4801 Acorn Dr"
click at [1086, 400] on button "Next" at bounding box center [1080, 396] width 38 height 29
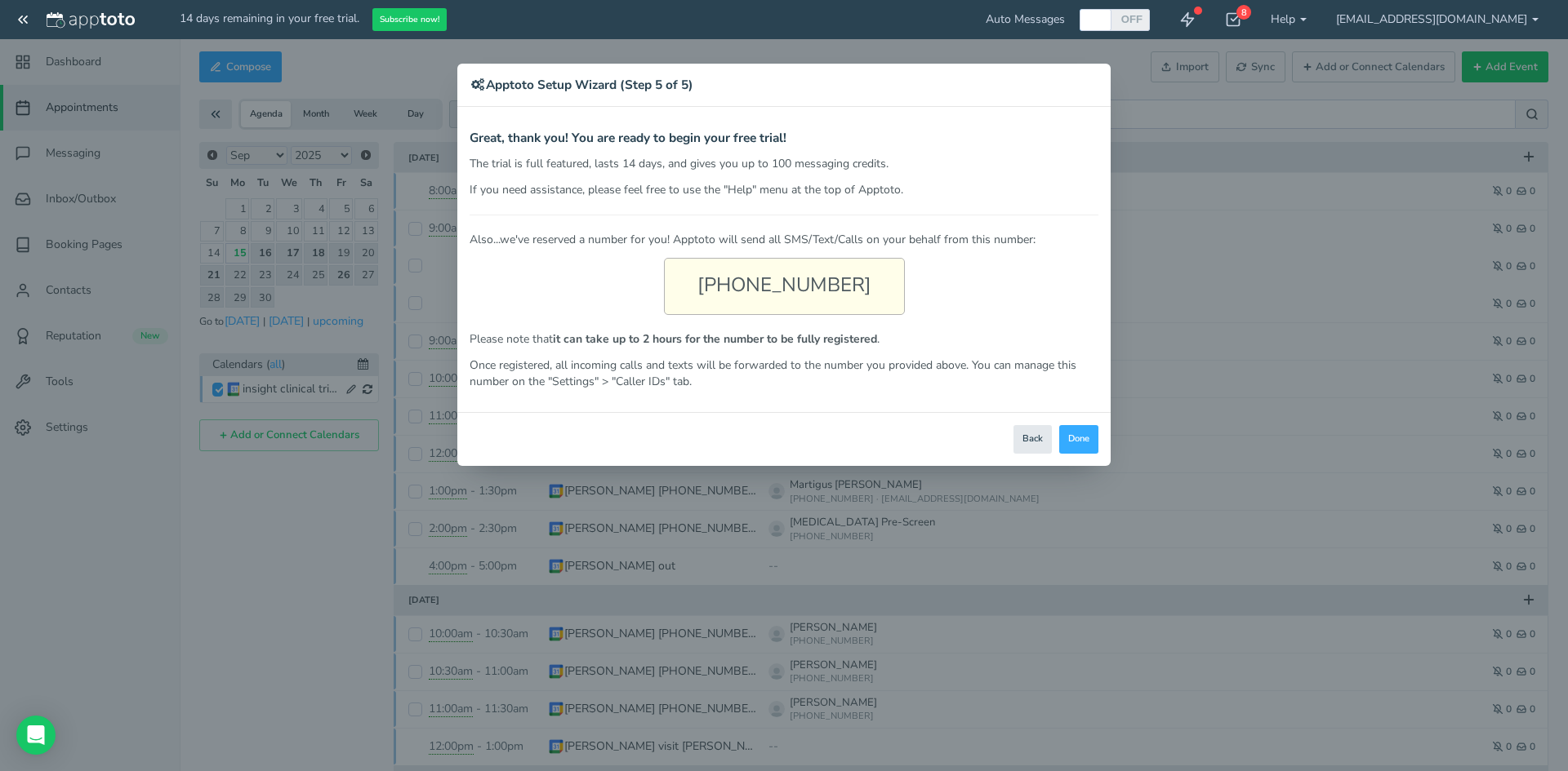
click at [816, 287] on div "(216) 810-2528" at bounding box center [784, 286] width 241 height 57
click at [1073, 439] on button "Done" at bounding box center [1078, 439] width 39 height 29
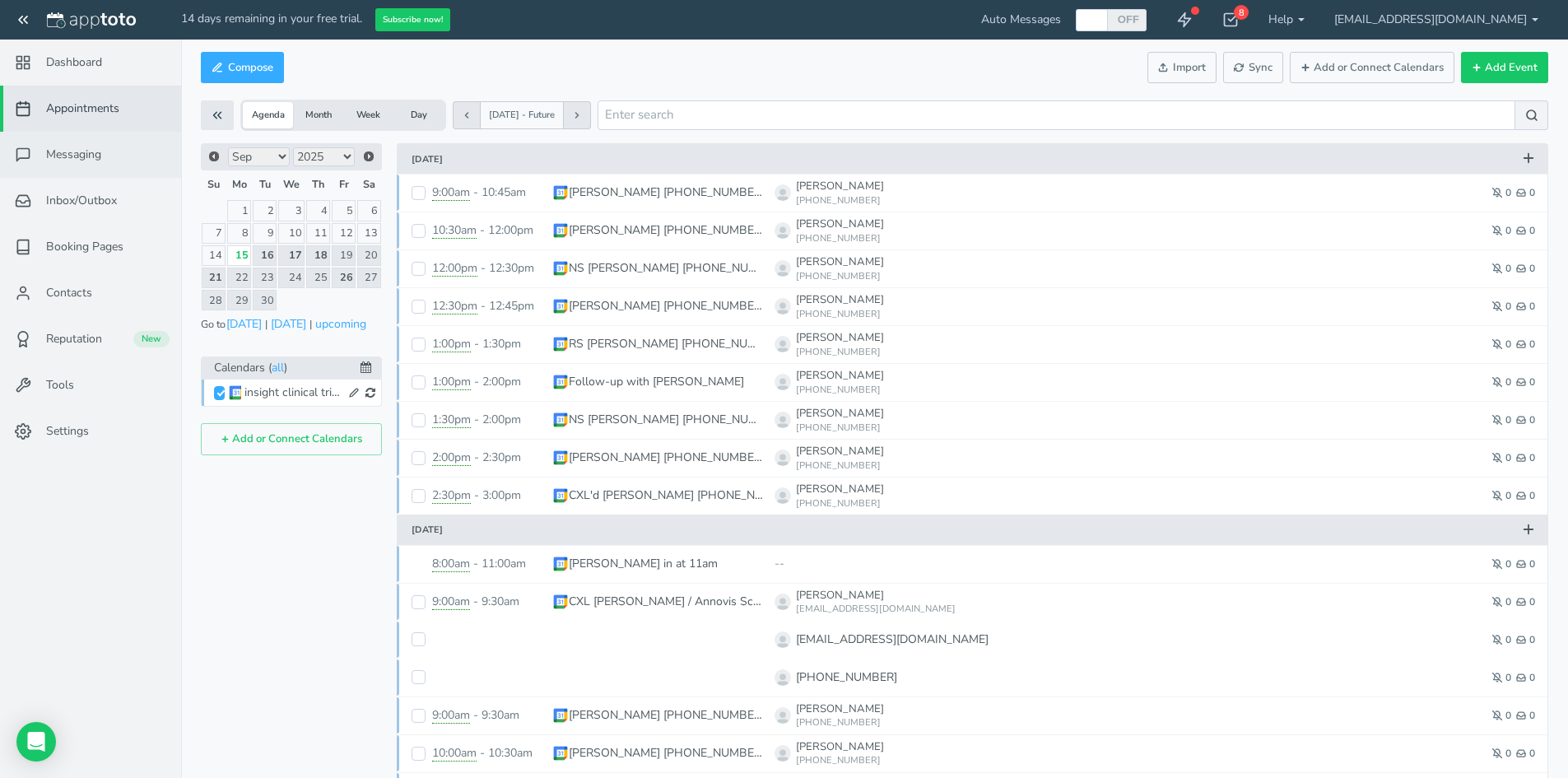
click at [88, 163] on span "Messaging" at bounding box center [74, 155] width 55 height 16
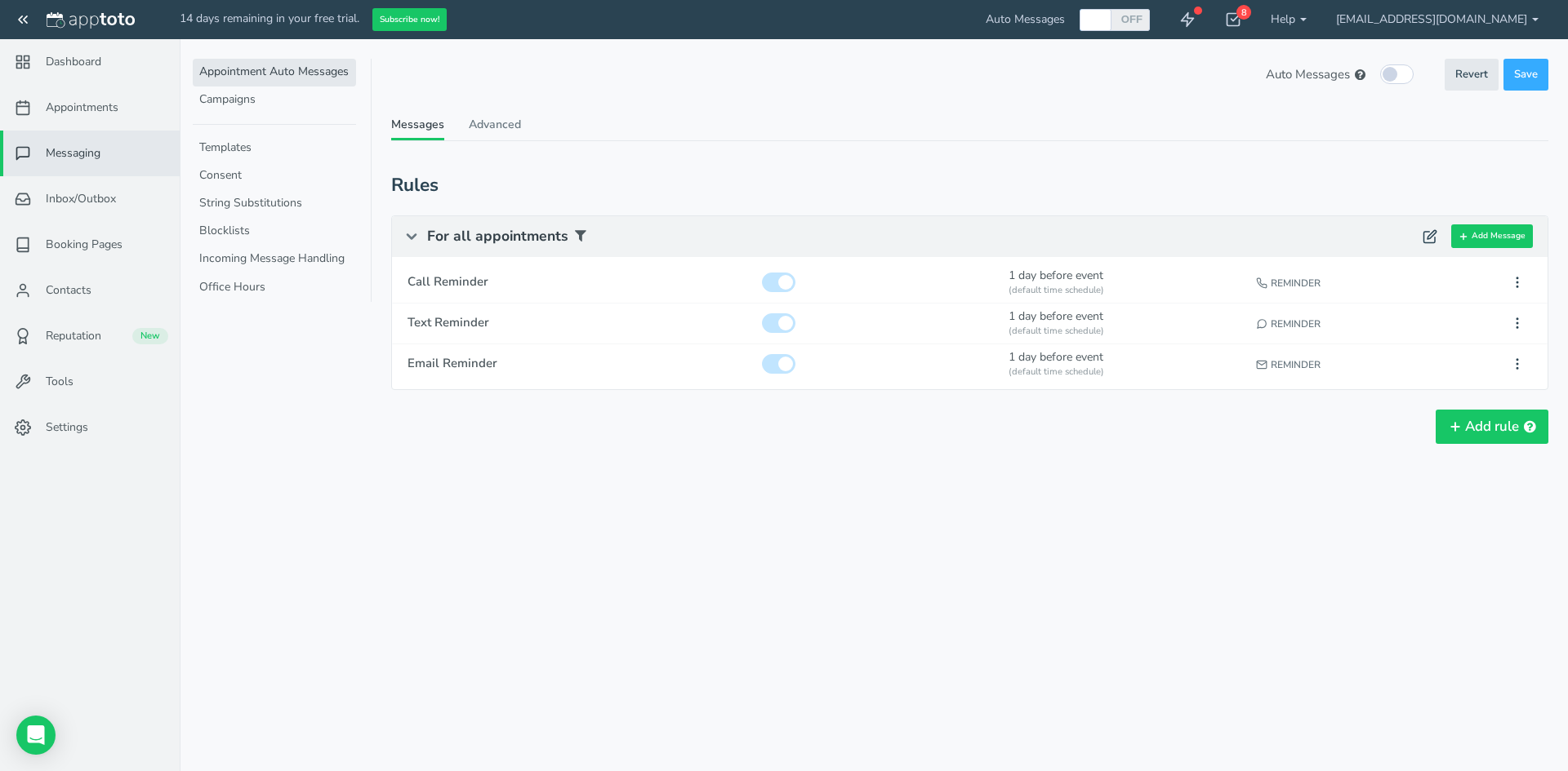
click at [1109, 16] on div at bounding box center [1095, 20] width 27 height 22
checkbox input "true"
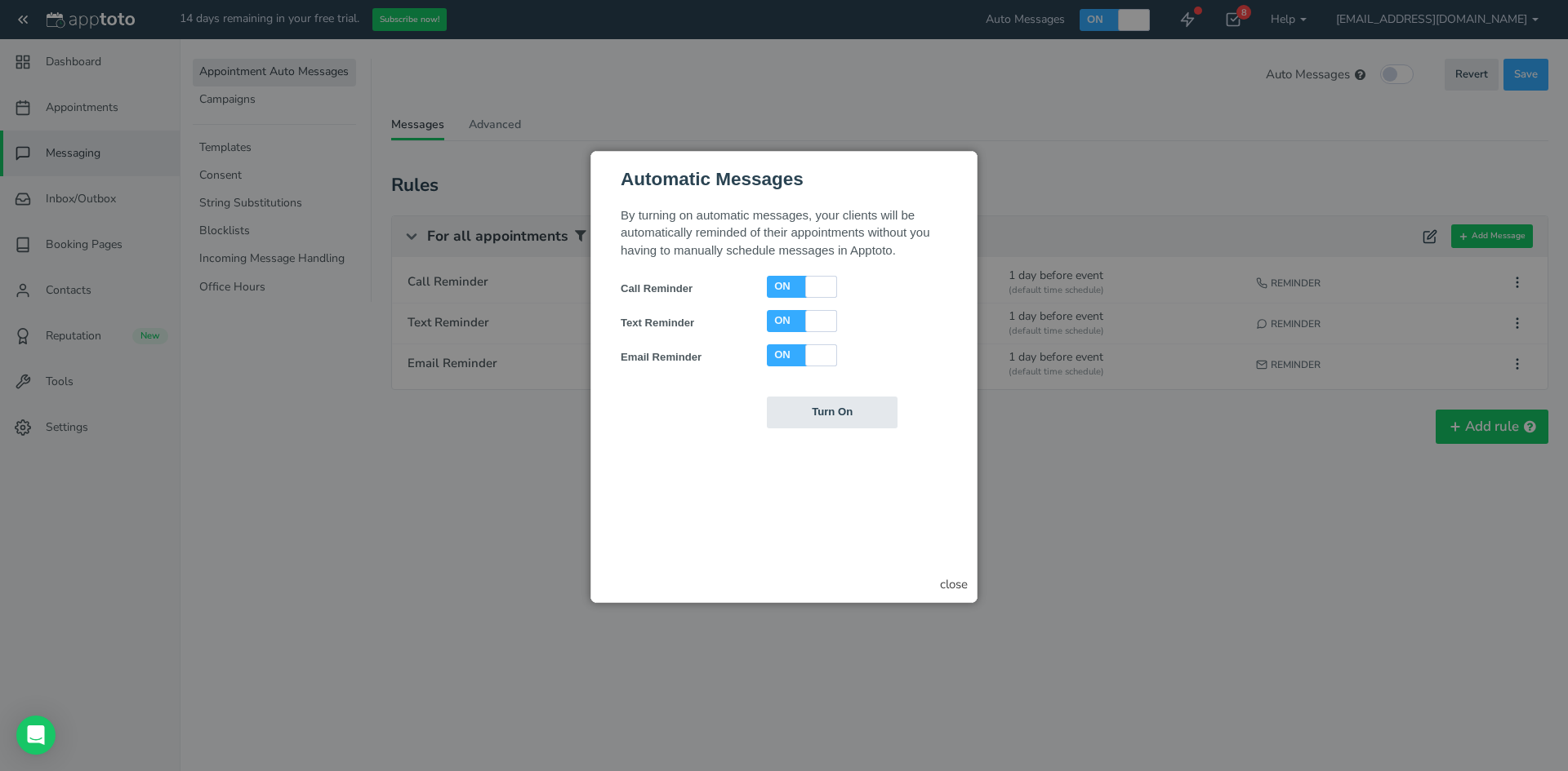
click at [1146, 26] on div at bounding box center [784, 385] width 1568 height 771
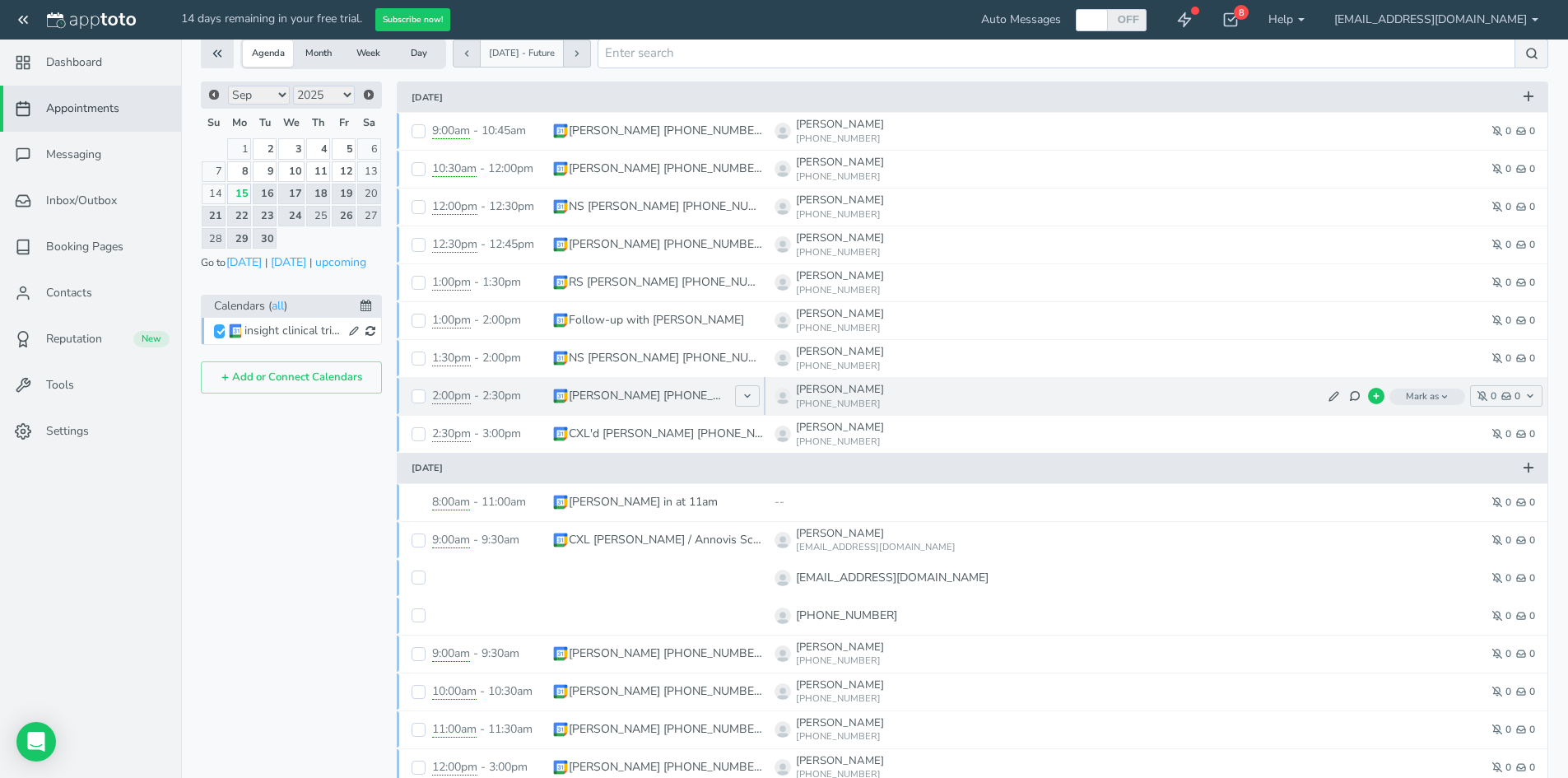
scroll to position [47, 0]
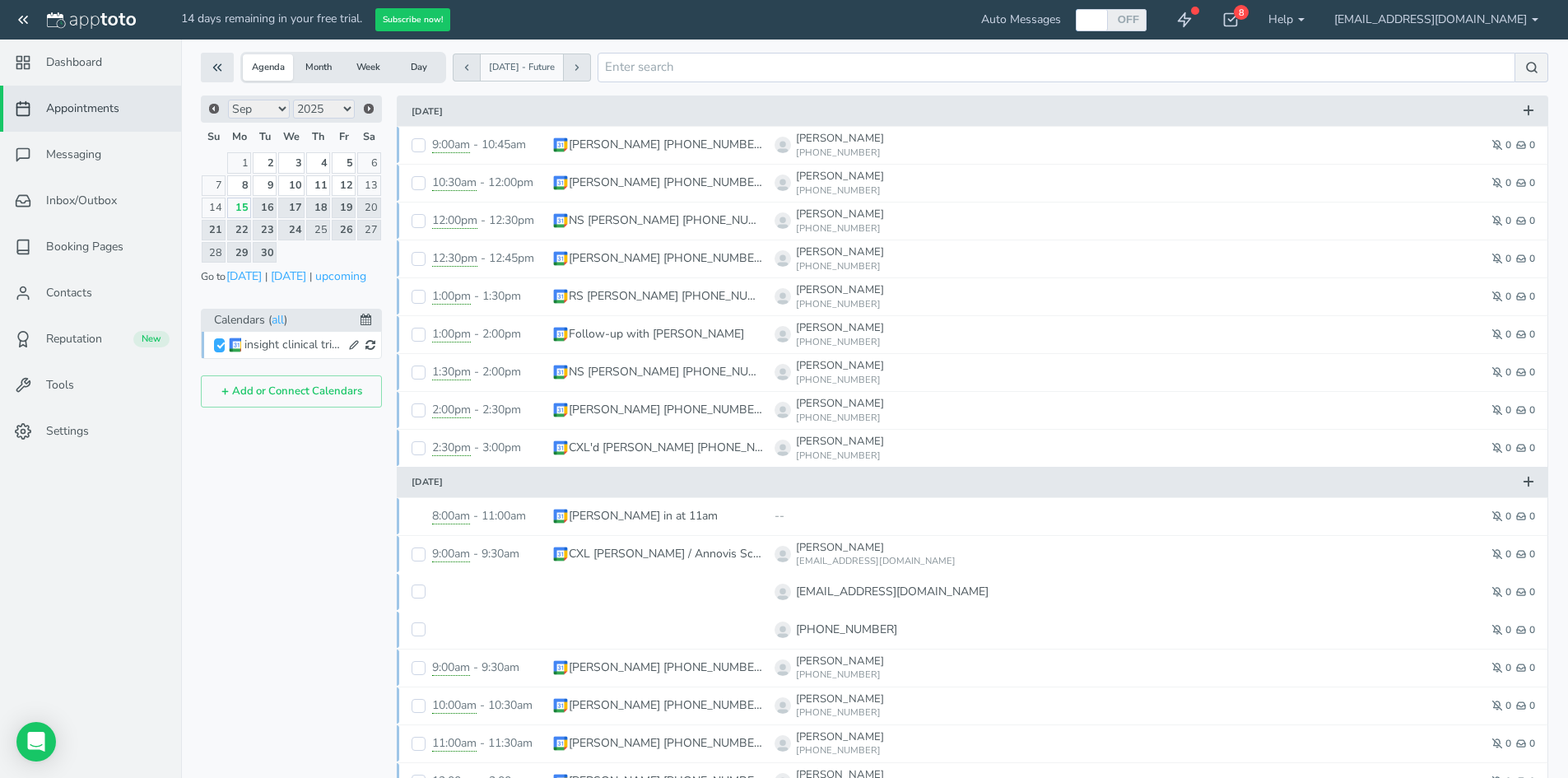
click at [1526, 115] on icon at bounding box center [1529, 110] width 15 height 15
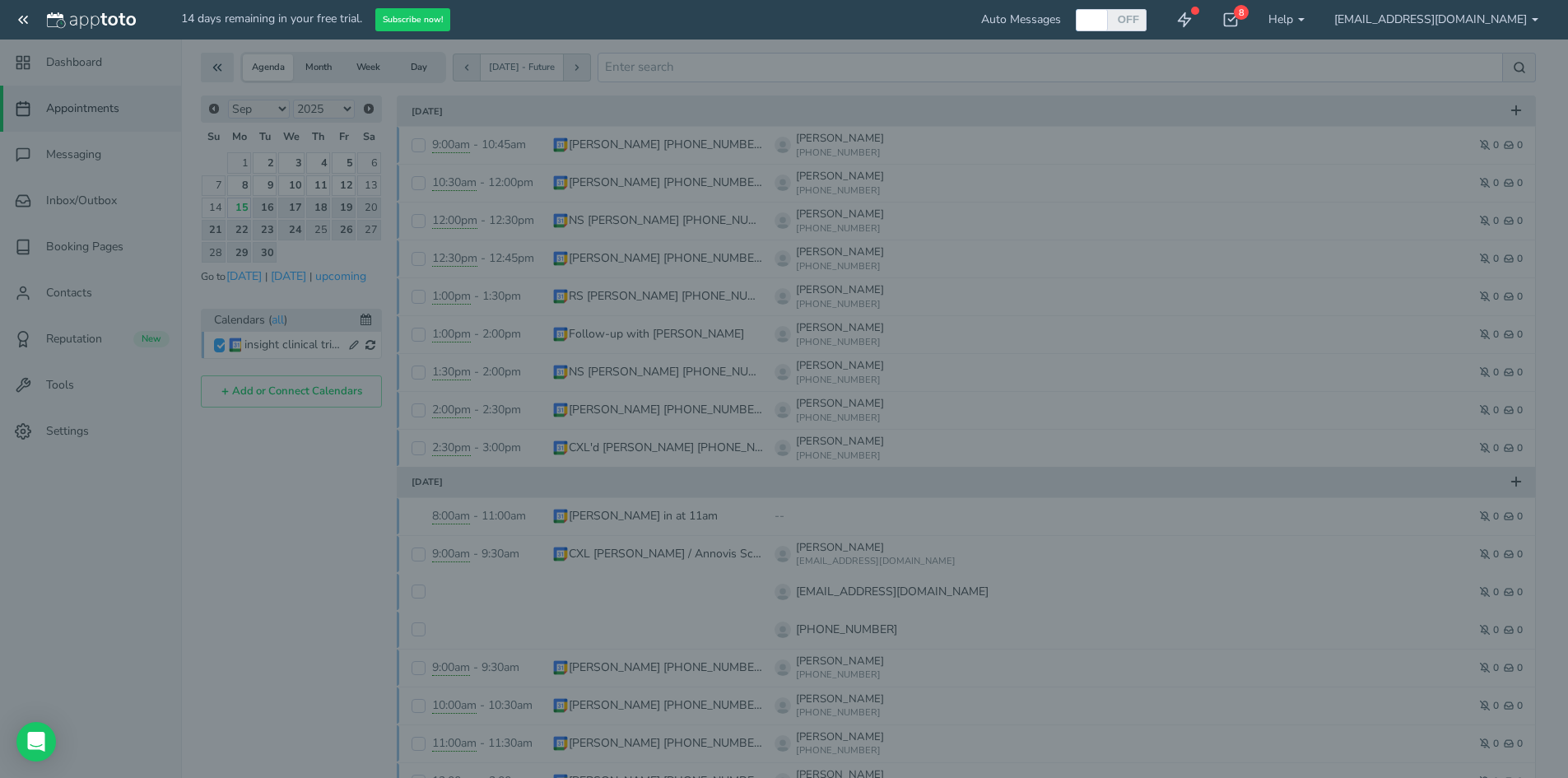
type input "[DATE]"
type input "1:00pm"
type input "[DATE]"
type input "2:00pm"
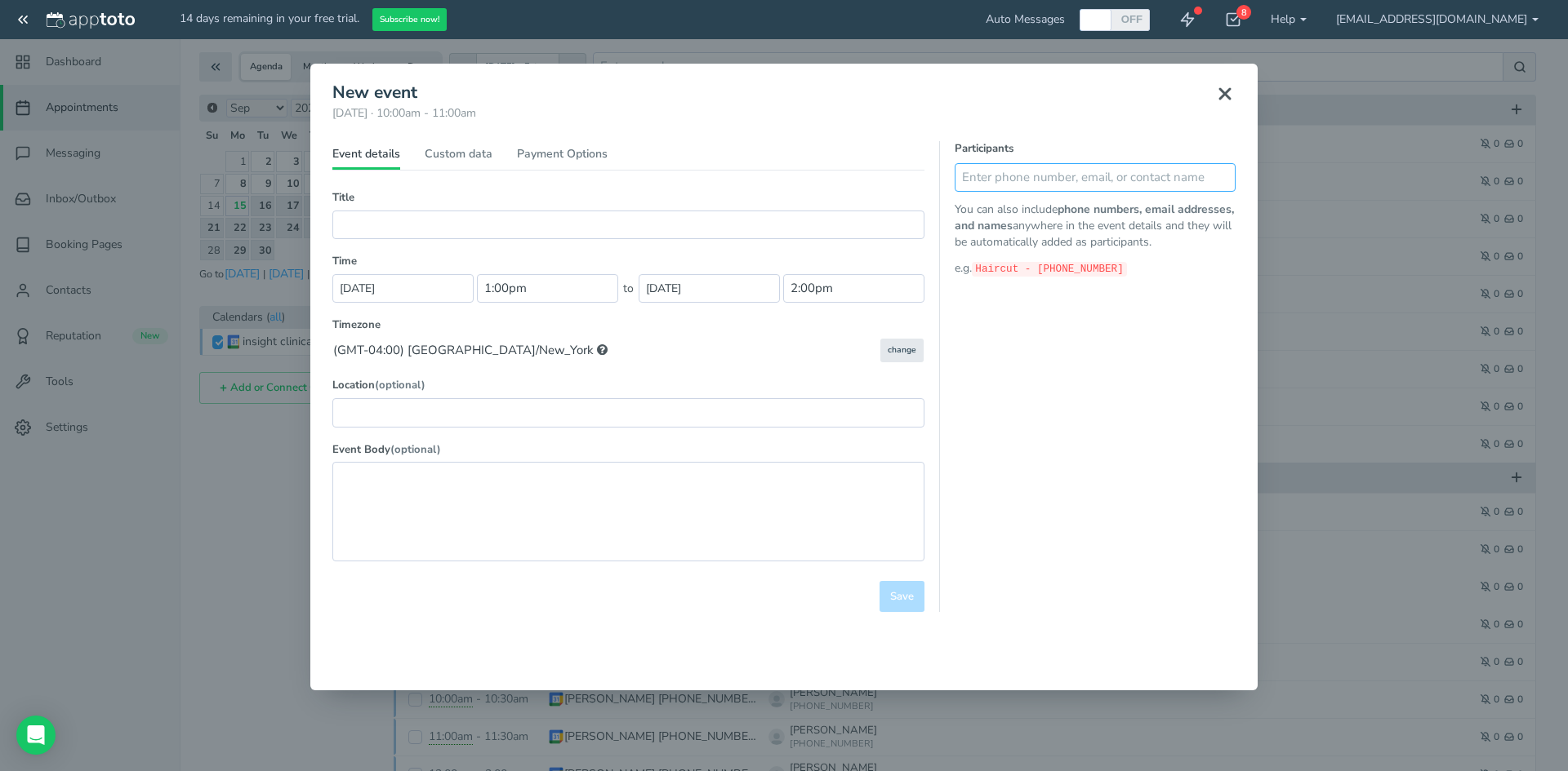
click at [1059, 174] on input "text" at bounding box center [1095, 178] width 281 height 29
drag, startPoint x: 1059, startPoint y: 174, endPoint x: 934, endPoint y: 173, distance: 125.0
click at [934, 173] on div "Event details Custom data Signup page Payment Options Title (Part of series) (R…" at bounding box center [783, 376] width 903 height 471
type input "asasd"
click at [1216, 95] on icon at bounding box center [1225, 94] width 20 height 20
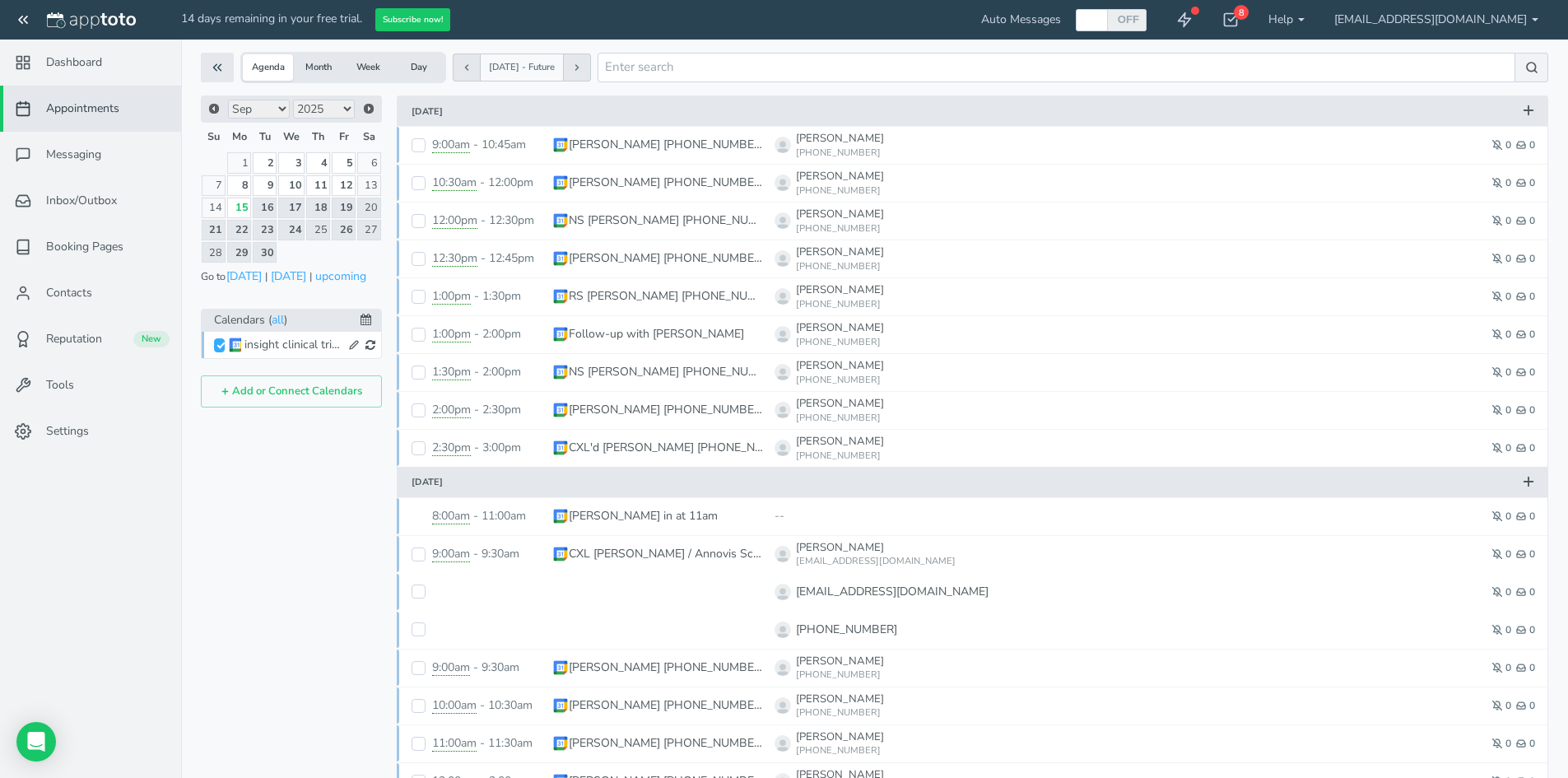
drag, startPoint x: 31, startPoint y: 25, endPoint x: 26, endPoint y: 17, distance: 9.4
click at [30, 24] on button at bounding box center [23, 19] width 46 height 39
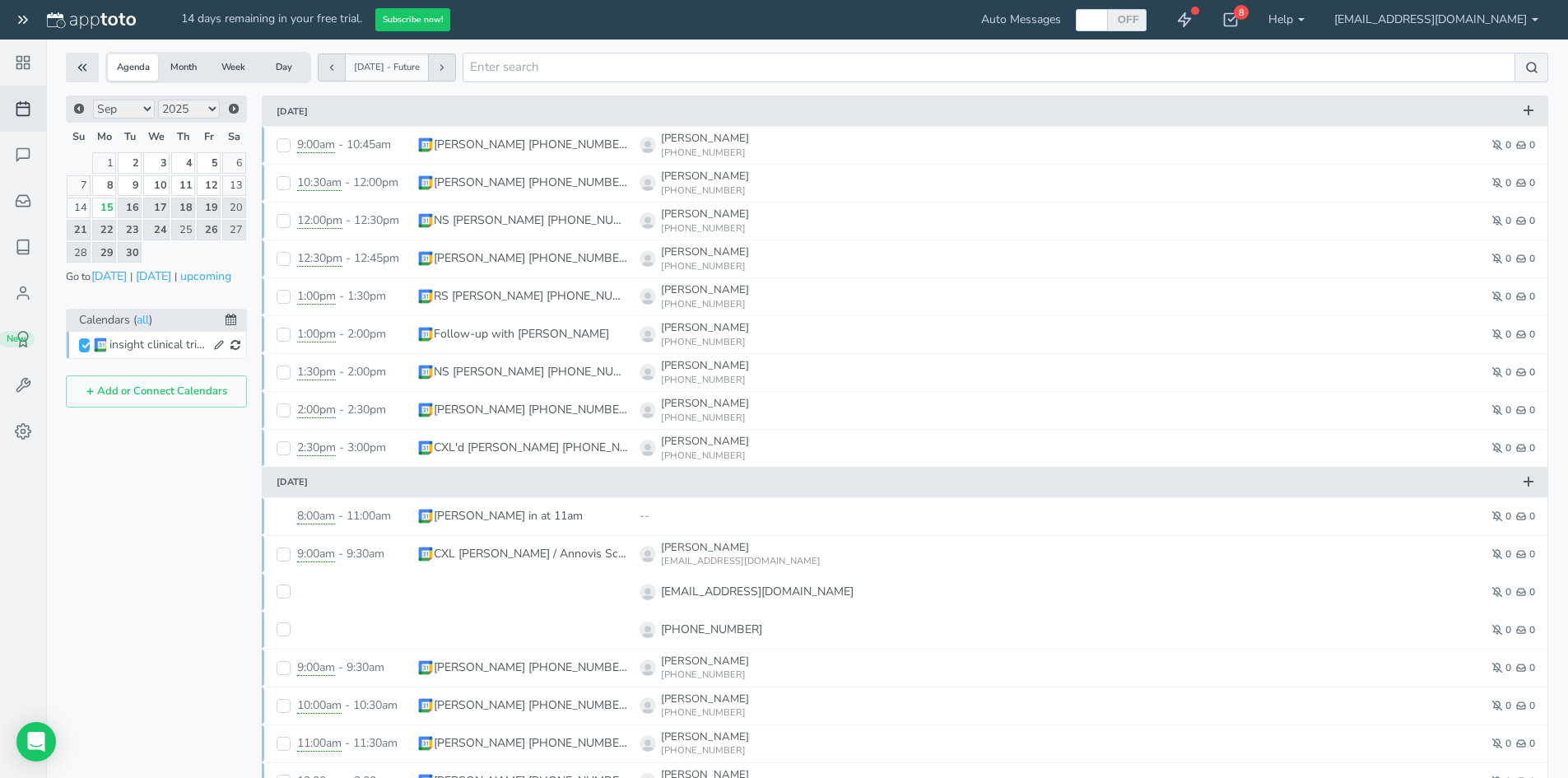
click at [26, 17] on icon at bounding box center [23, 20] width 16 height 16
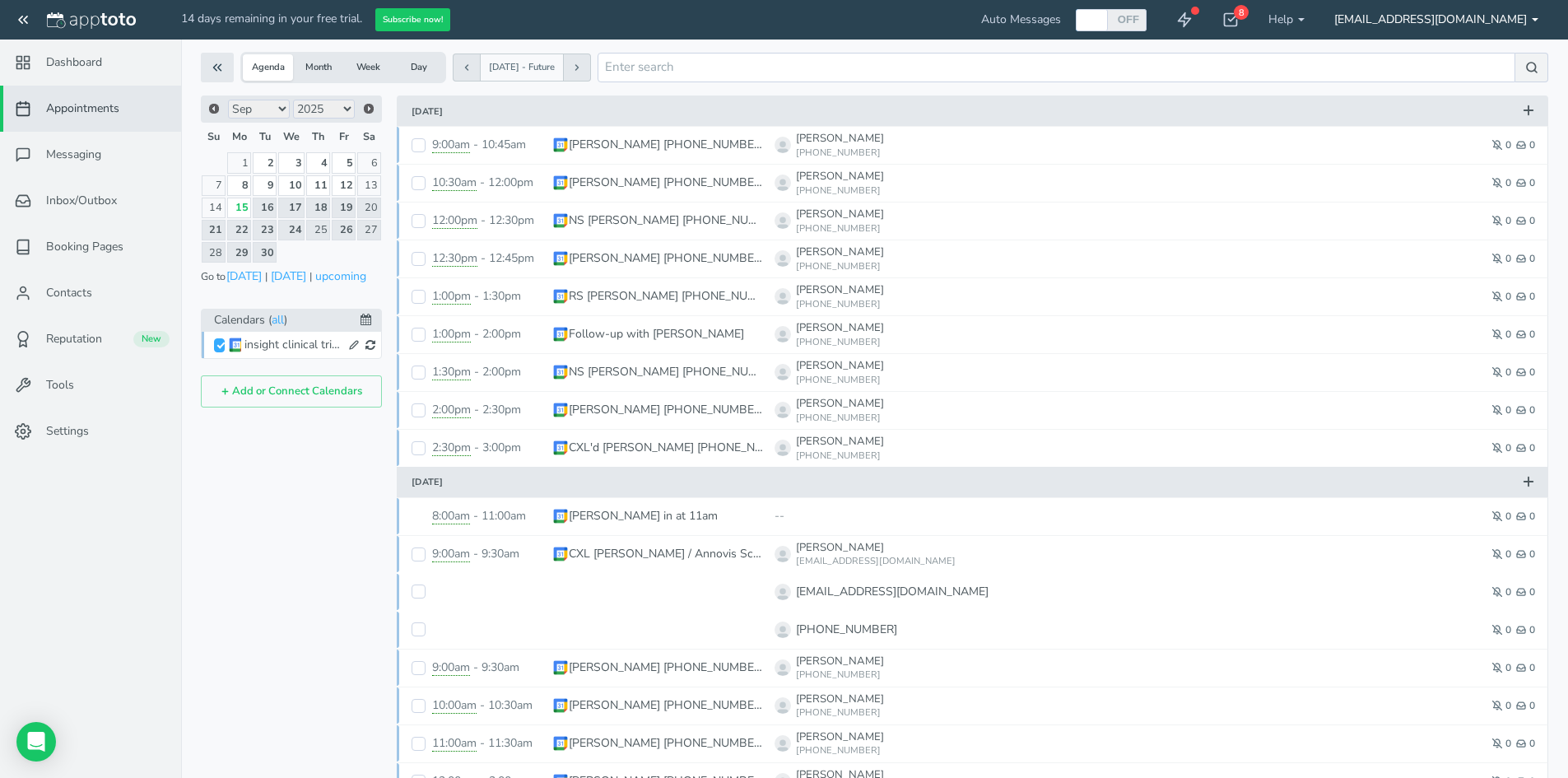
click at [1516, 22] on link "[EMAIL_ADDRESS][DOMAIN_NAME]" at bounding box center [1436, 19] width 233 height 39
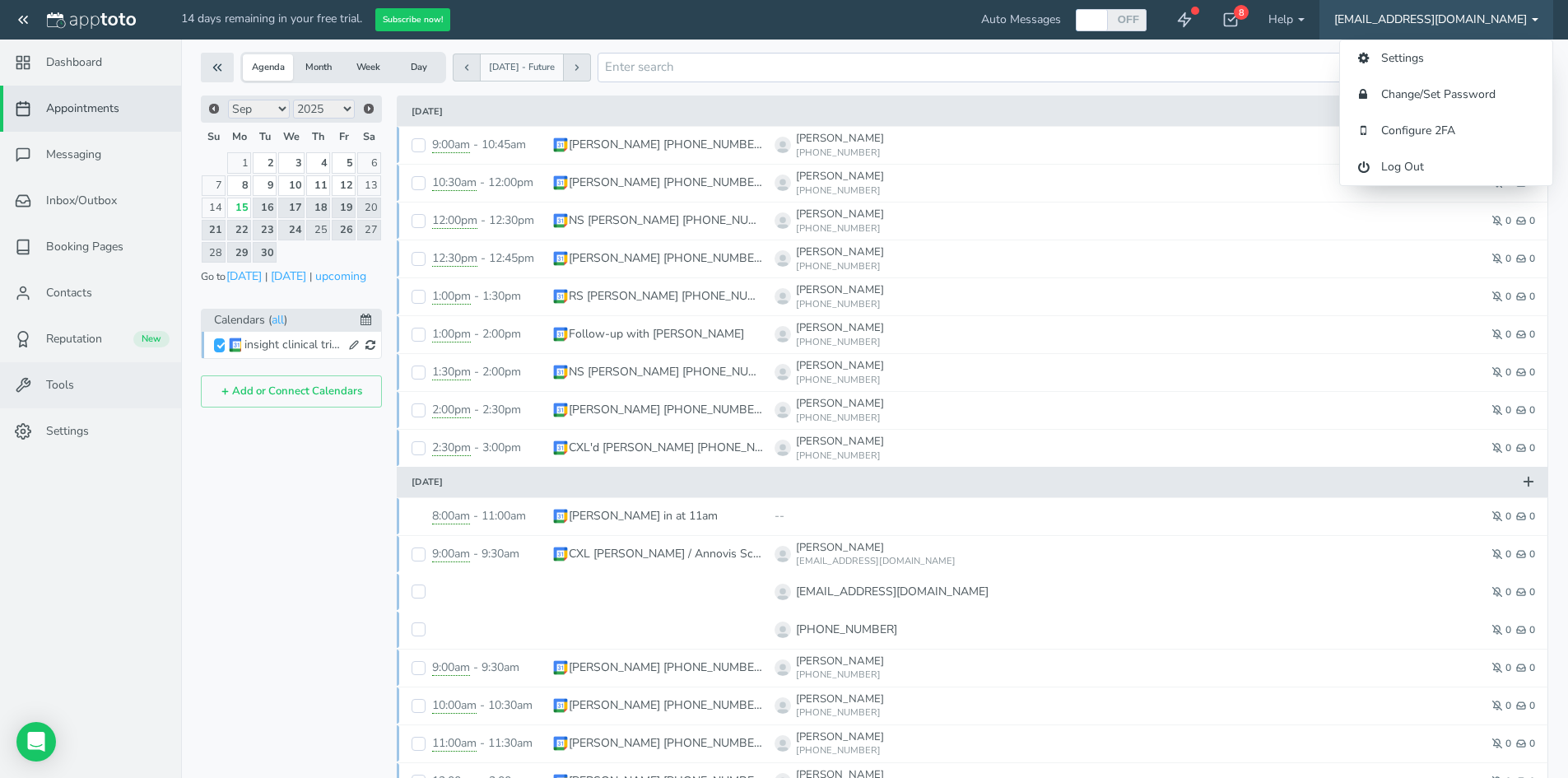
click at [72, 395] on link "Tools" at bounding box center [90, 385] width 181 height 47
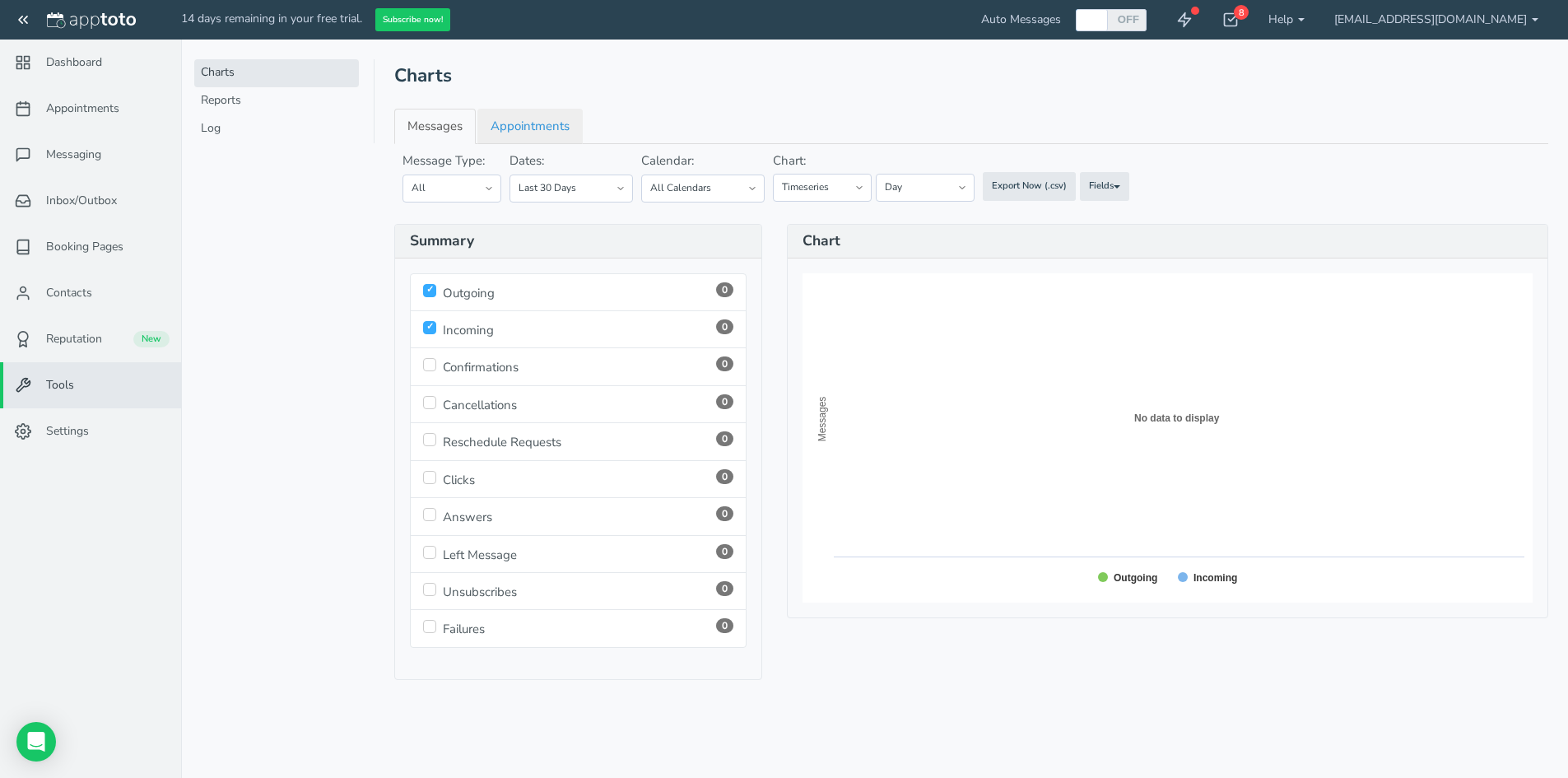
click at [527, 130] on link "Appointments" at bounding box center [531, 126] width 106 height 36
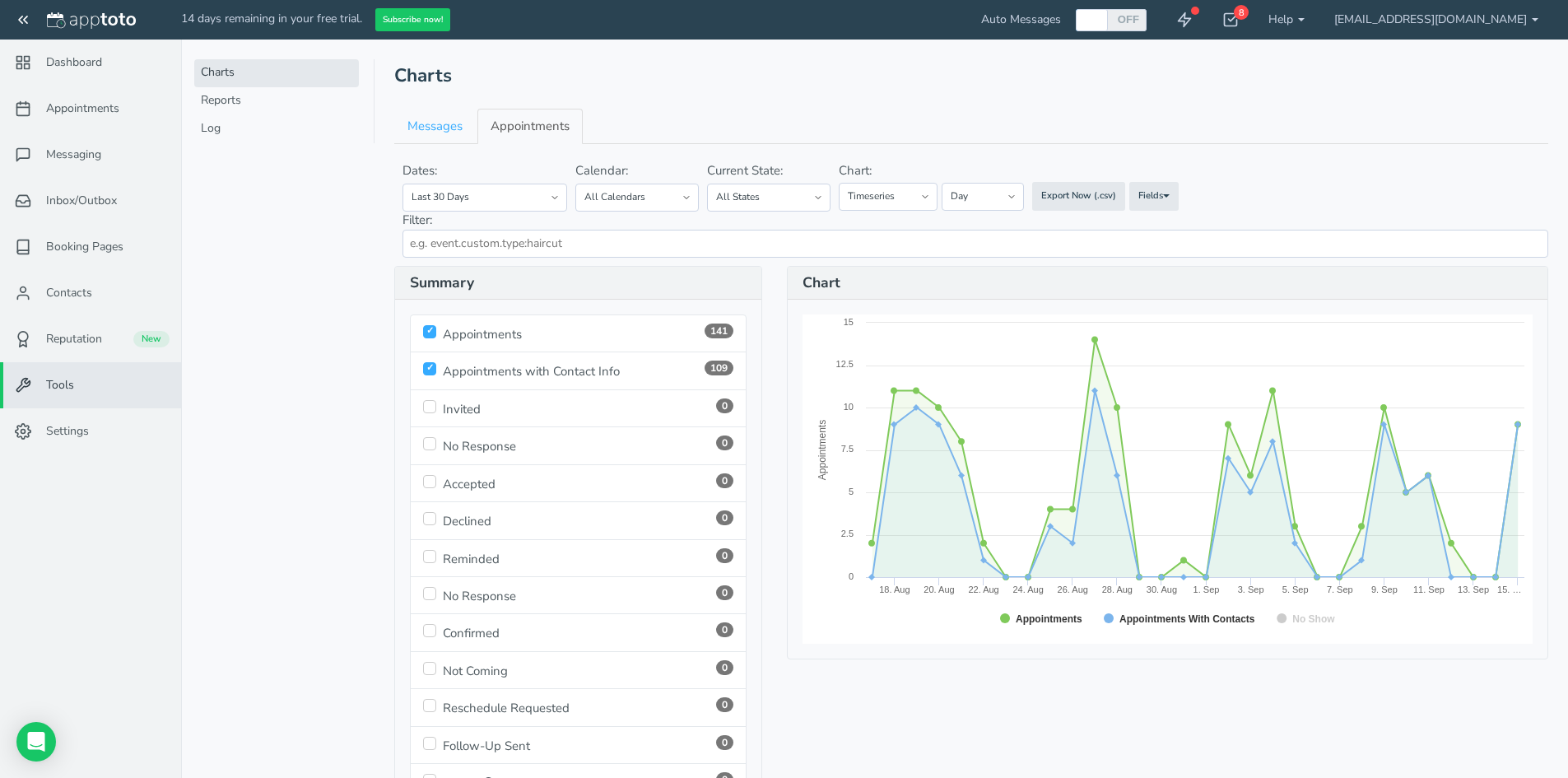
click at [480, 415] on li "0 Invited" at bounding box center [578, 409] width 336 height 38
click at [419, 129] on link "Messages" at bounding box center [435, 126] width 81 height 36
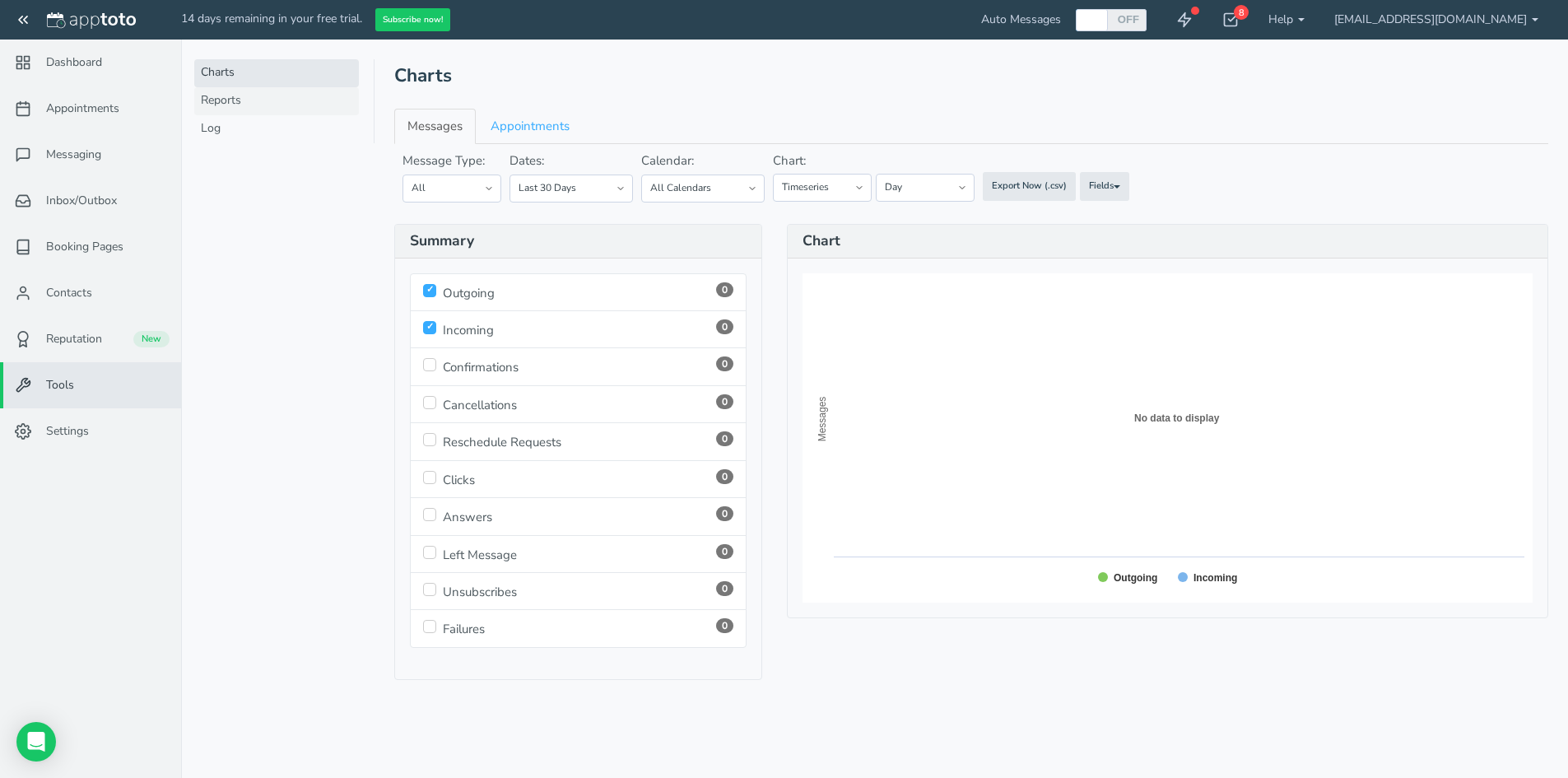
click at [228, 104] on link "Reports" at bounding box center [276, 101] width 165 height 28
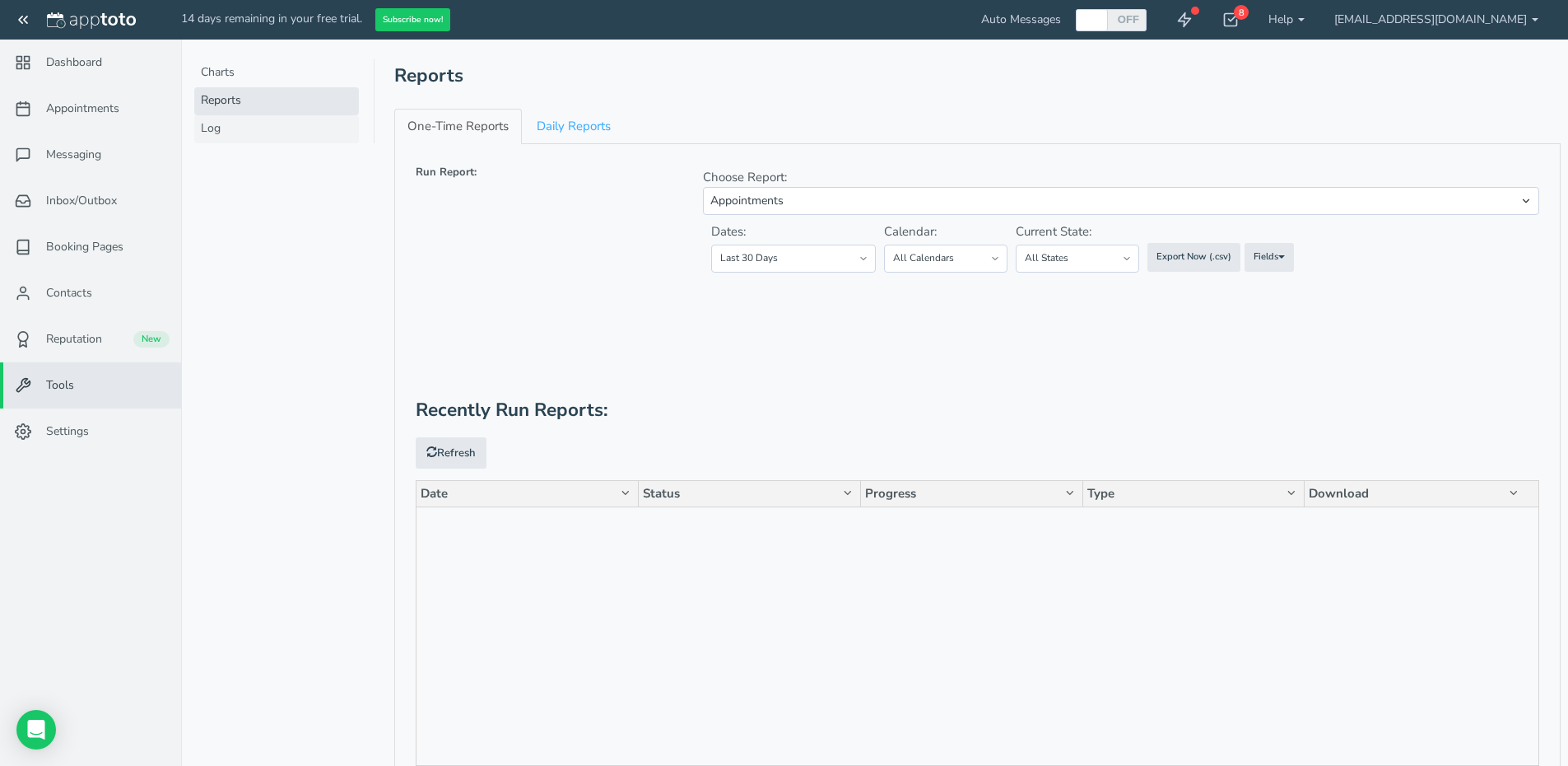
click at [220, 133] on link "Log" at bounding box center [276, 129] width 165 height 28
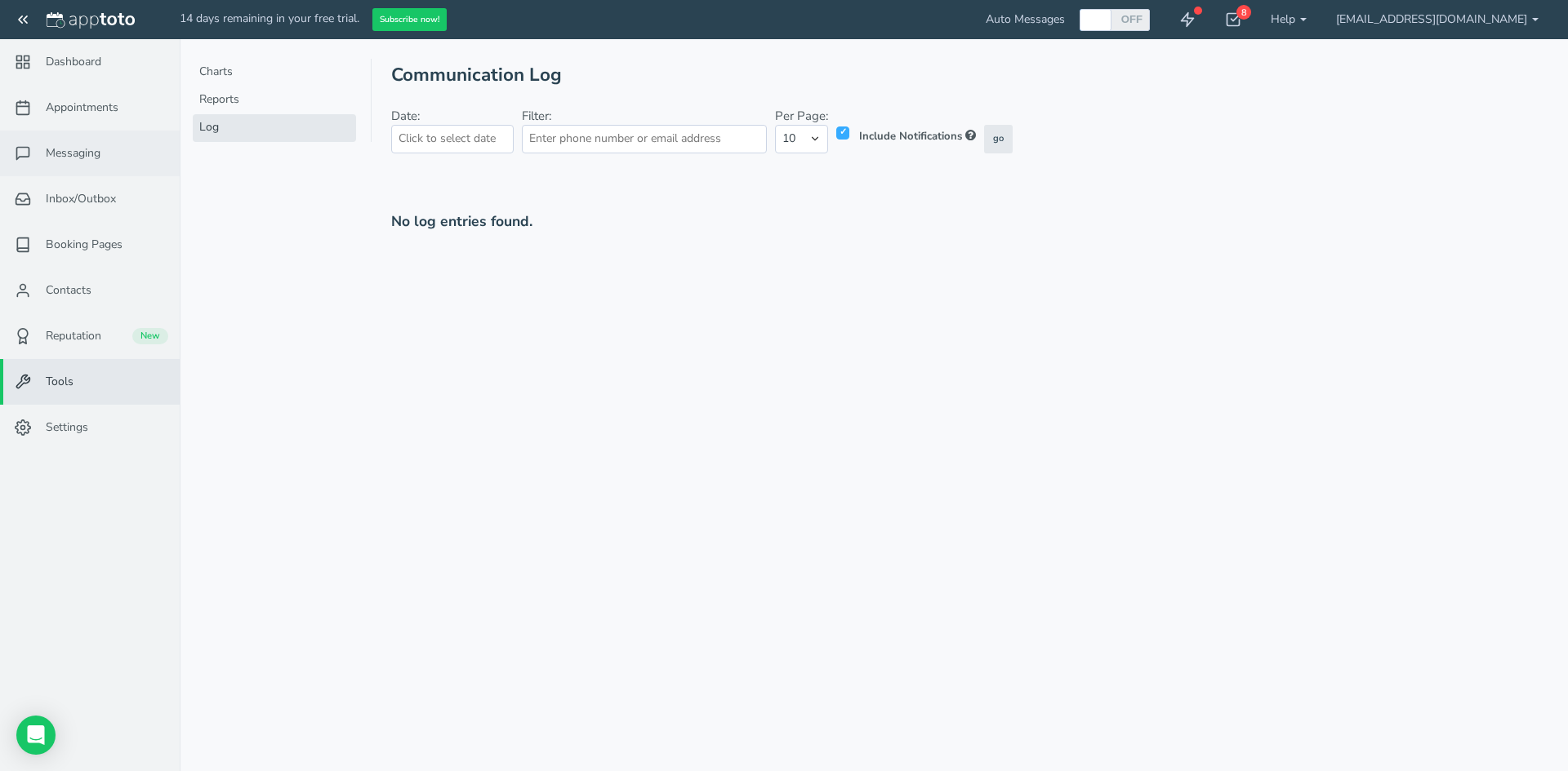
click at [90, 156] on span "Messaging" at bounding box center [73, 154] width 54 height 16
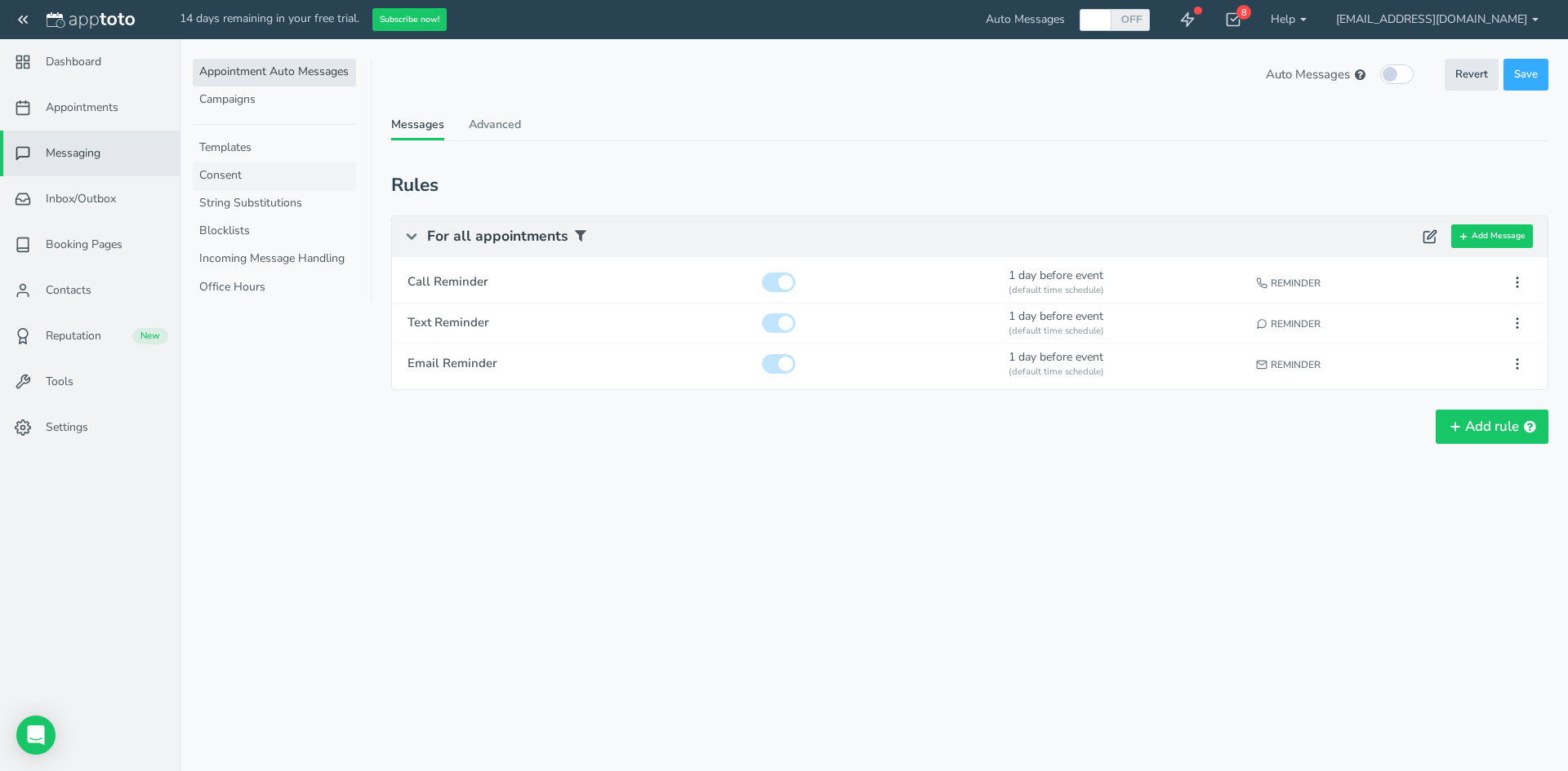
click at [277, 174] on link "Consent" at bounding box center [274, 176] width 164 height 28
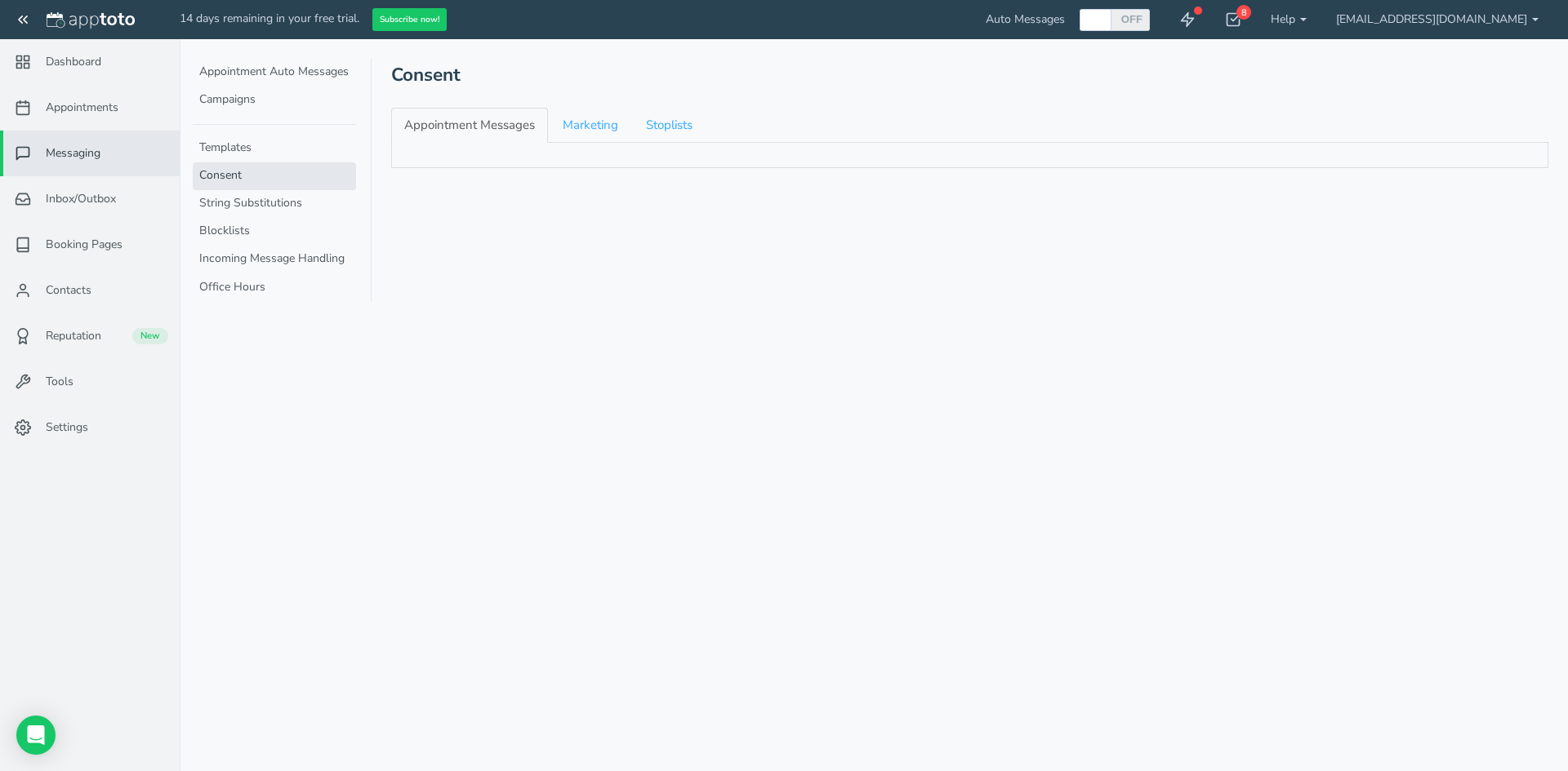
checkbox input "true"
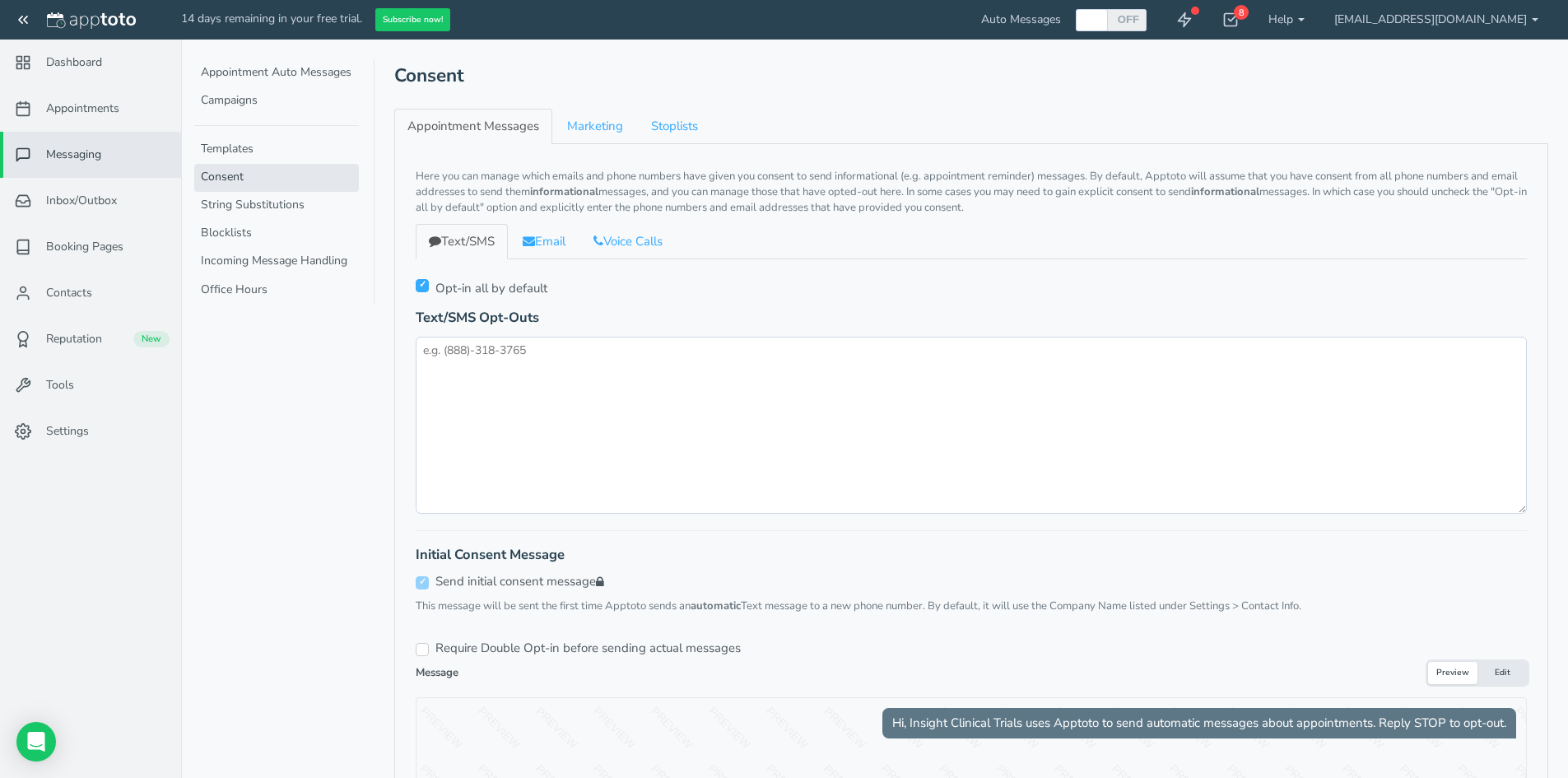
click at [428, 287] on input "checkbox" at bounding box center [422, 285] width 13 height 13
click at [423, 286] on input "checkbox" at bounding box center [422, 285] width 13 height 13
checkbox input "true"
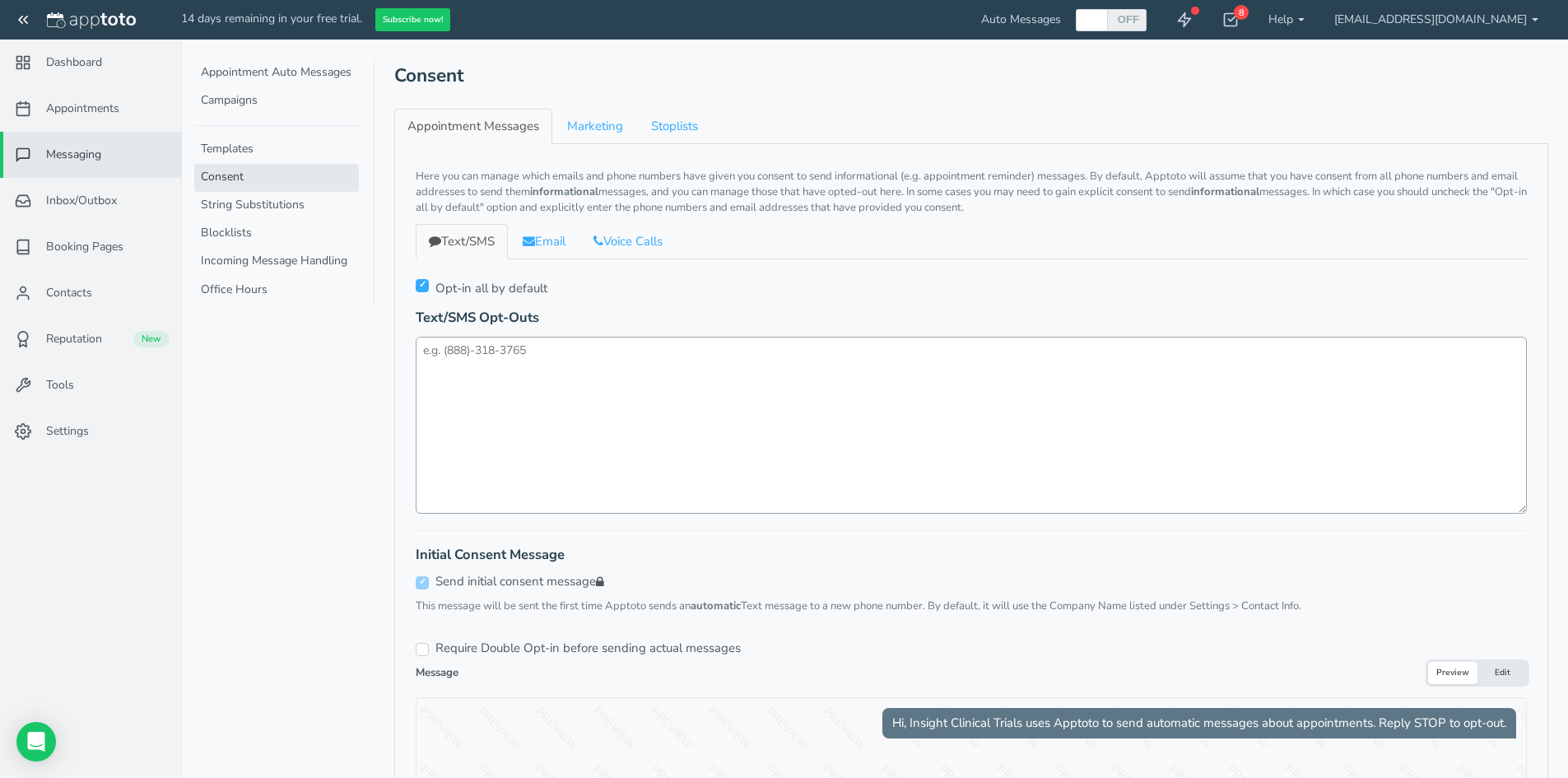
drag, startPoint x: 719, startPoint y: 269, endPoint x: 754, endPoint y: 399, distance: 134.6
click at [754, 399] on textarea at bounding box center [971, 425] width 1111 height 177
click at [281, 213] on link "String Substitutions" at bounding box center [276, 205] width 165 height 28
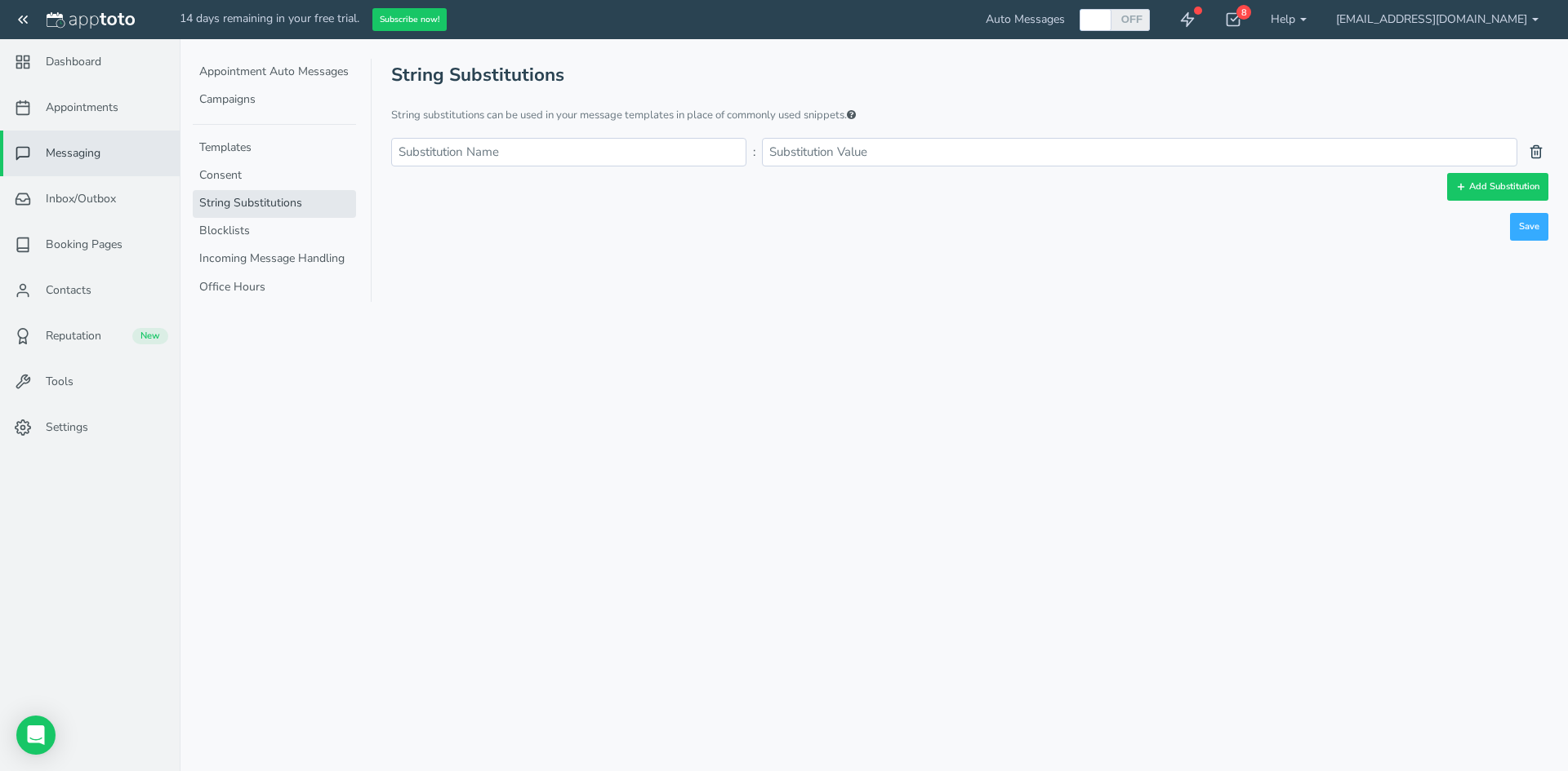
click at [640, 154] on input "text" at bounding box center [569, 153] width 355 height 29
click at [878, 162] on input "text" at bounding box center [1139, 153] width 756 height 29
click at [1241, 20] on use at bounding box center [1233, 20] width 13 height 13
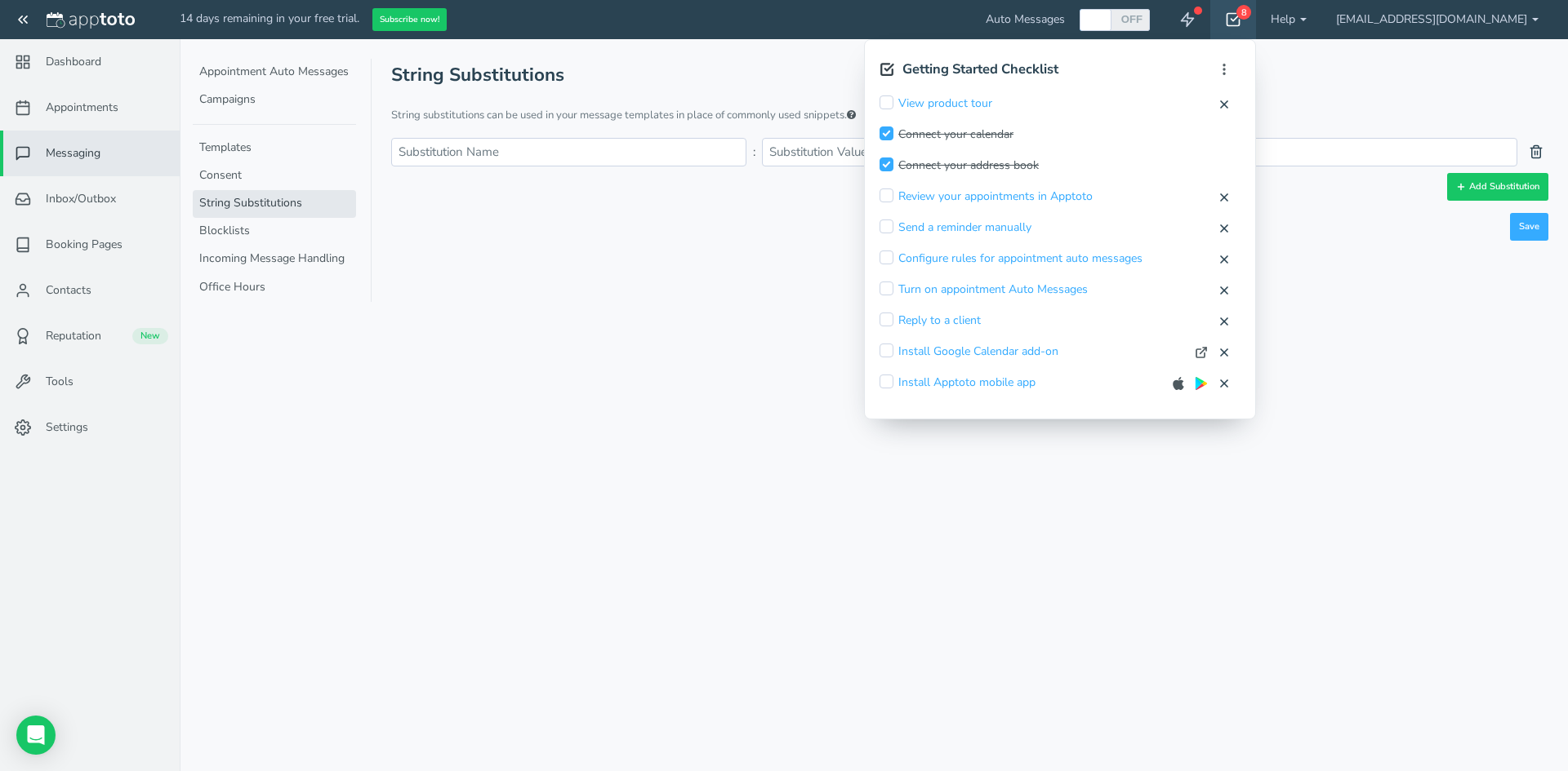
click at [1241, 20] on use at bounding box center [1233, 20] width 13 height 13
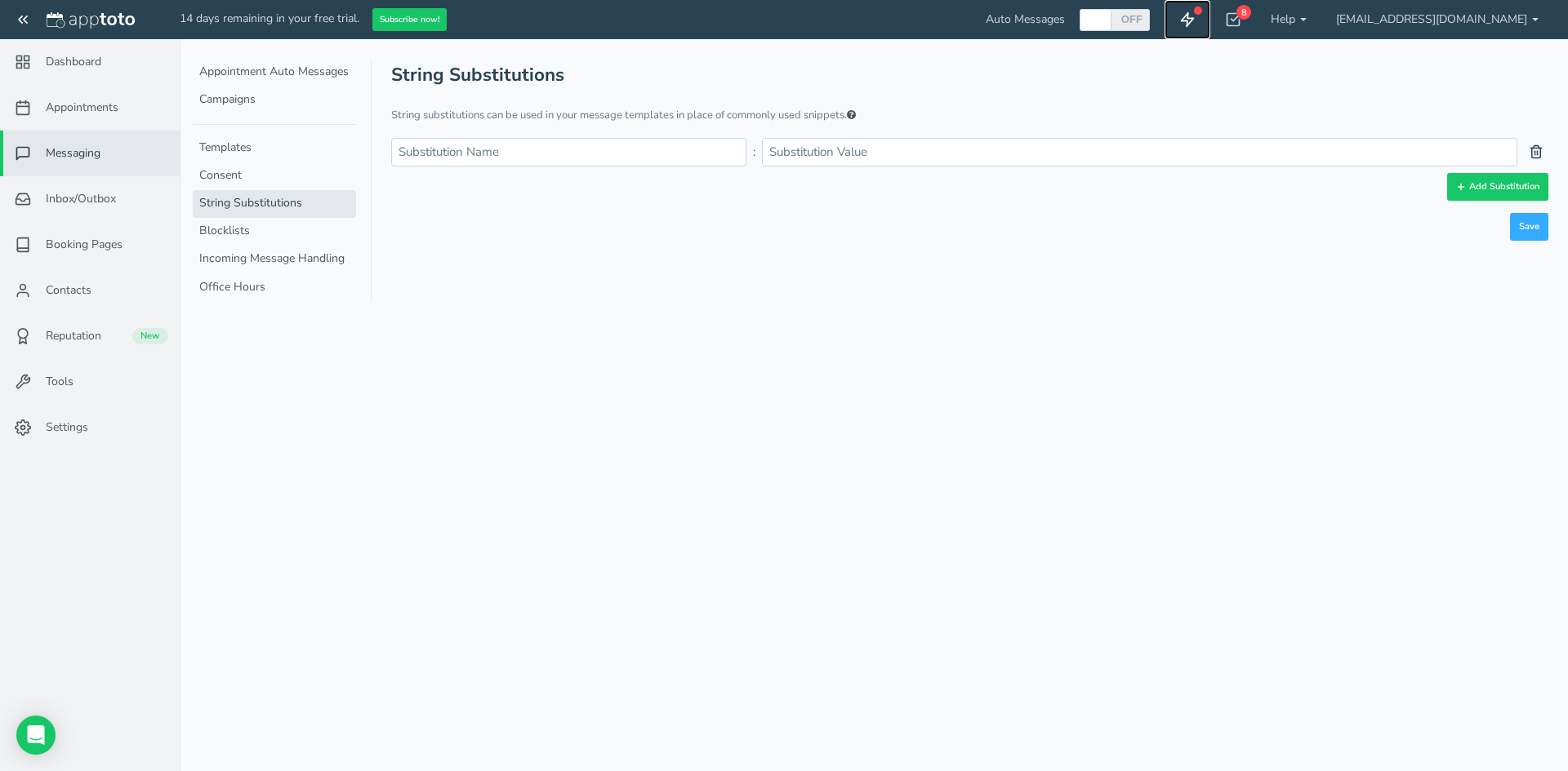
click at [1210, 23] on link at bounding box center [1187, 19] width 46 height 39
click at [1291, 65] on header "String Substitutions" at bounding box center [969, 75] width 1157 height 33
